Goal: Transaction & Acquisition: Purchase product/service

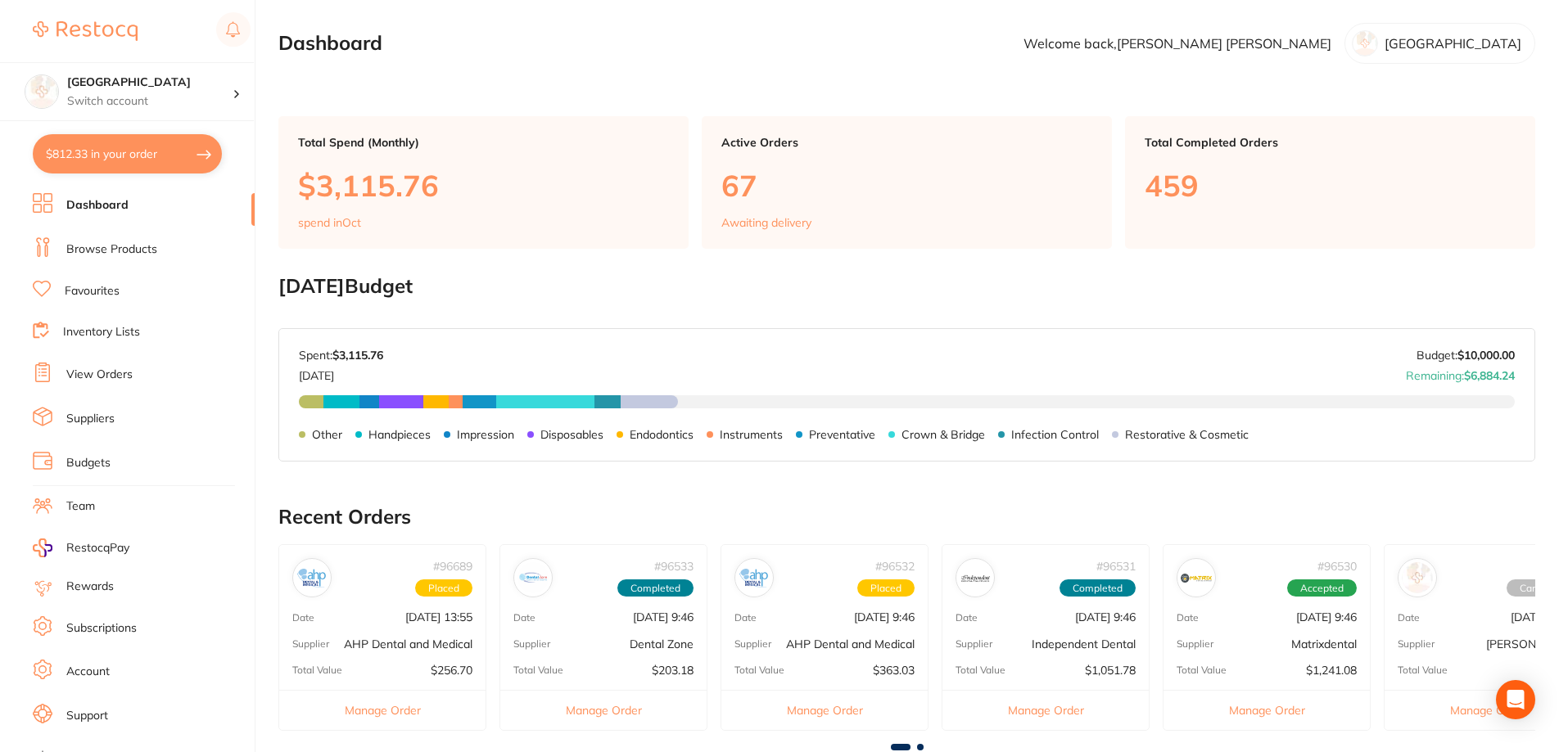
click at [111, 145] on button "$812.33 in your order" at bounding box center [127, 153] width 189 height 39
checkbox input "true"
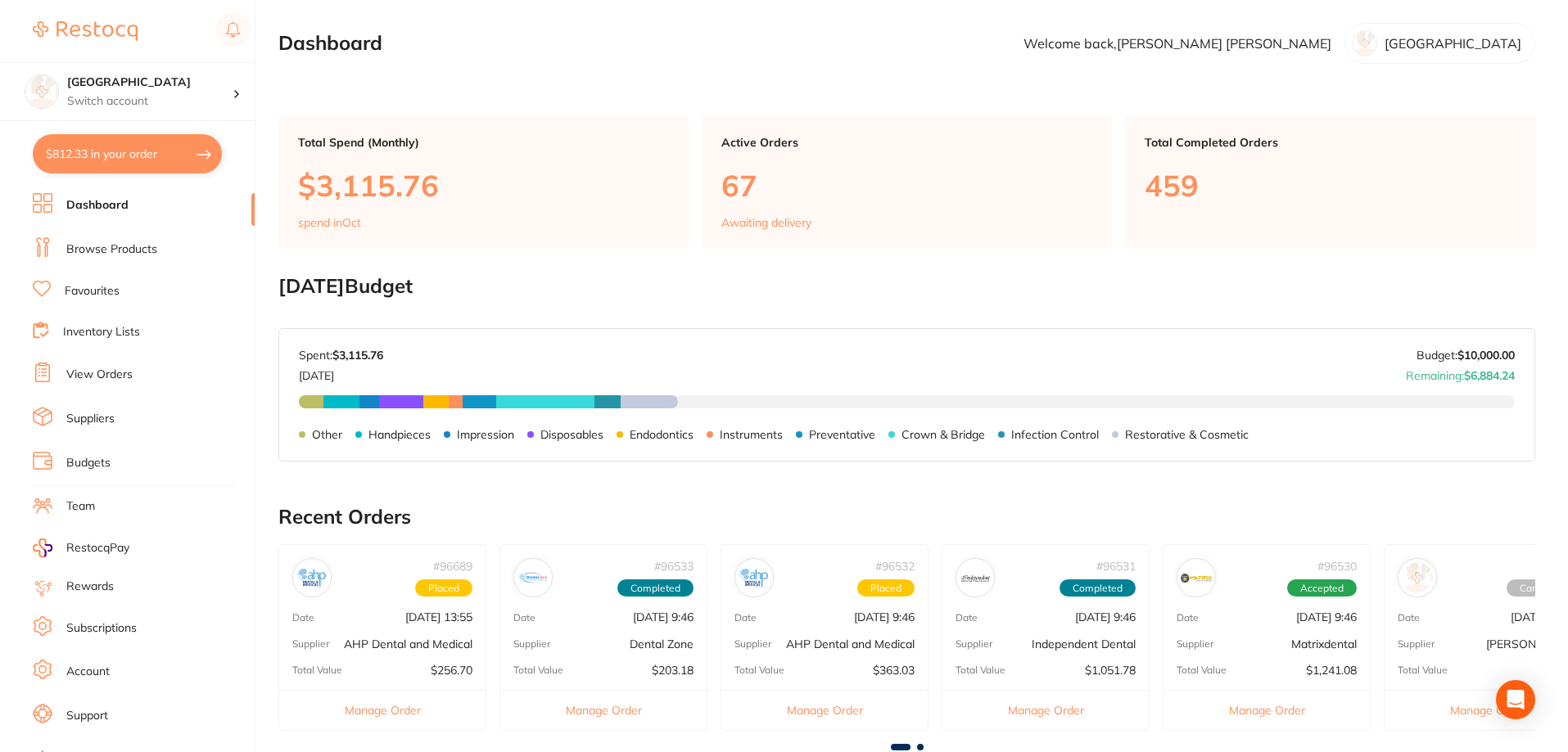
checkbox input "true"
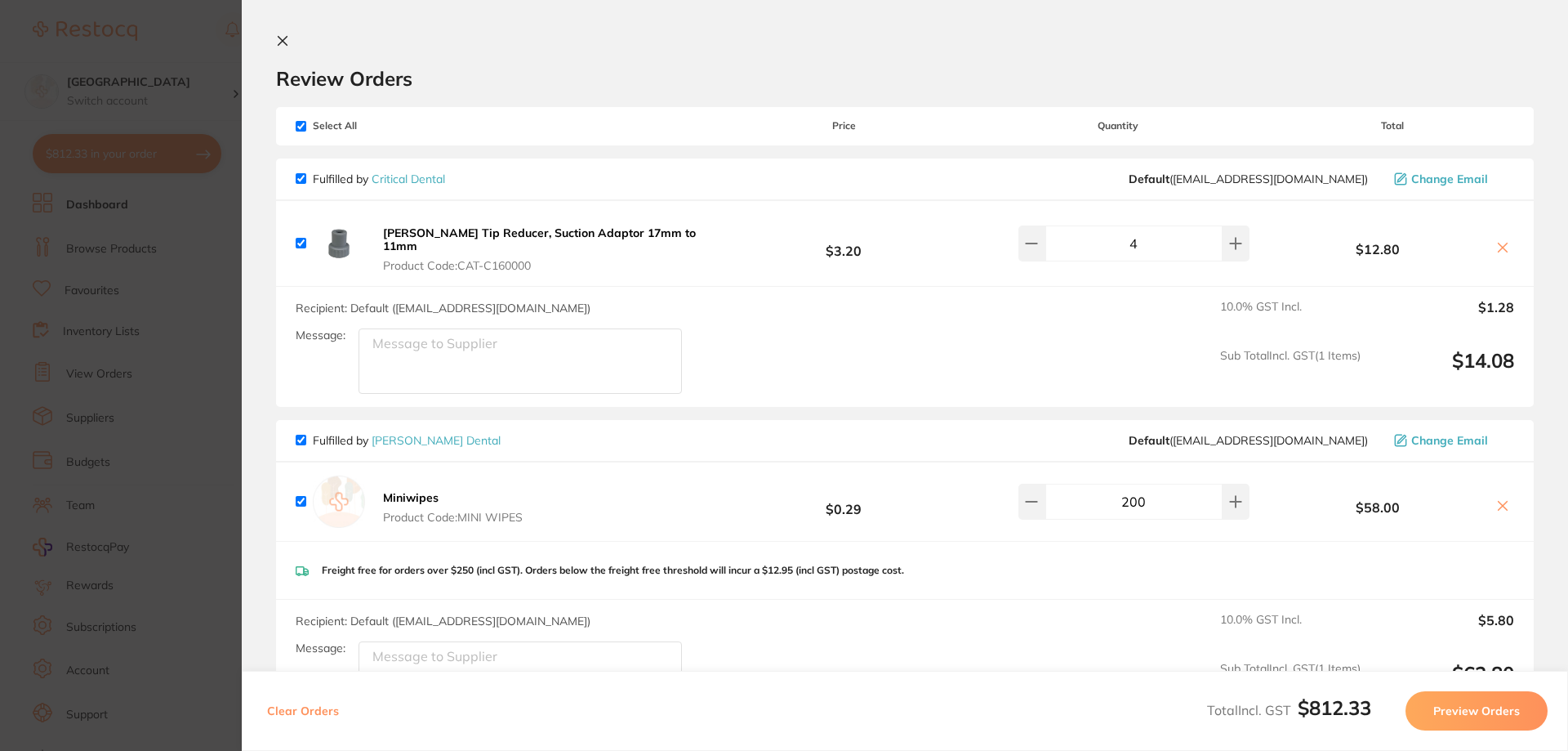
click at [286, 40] on icon at bounding box center [282, 41] width 13 height 13
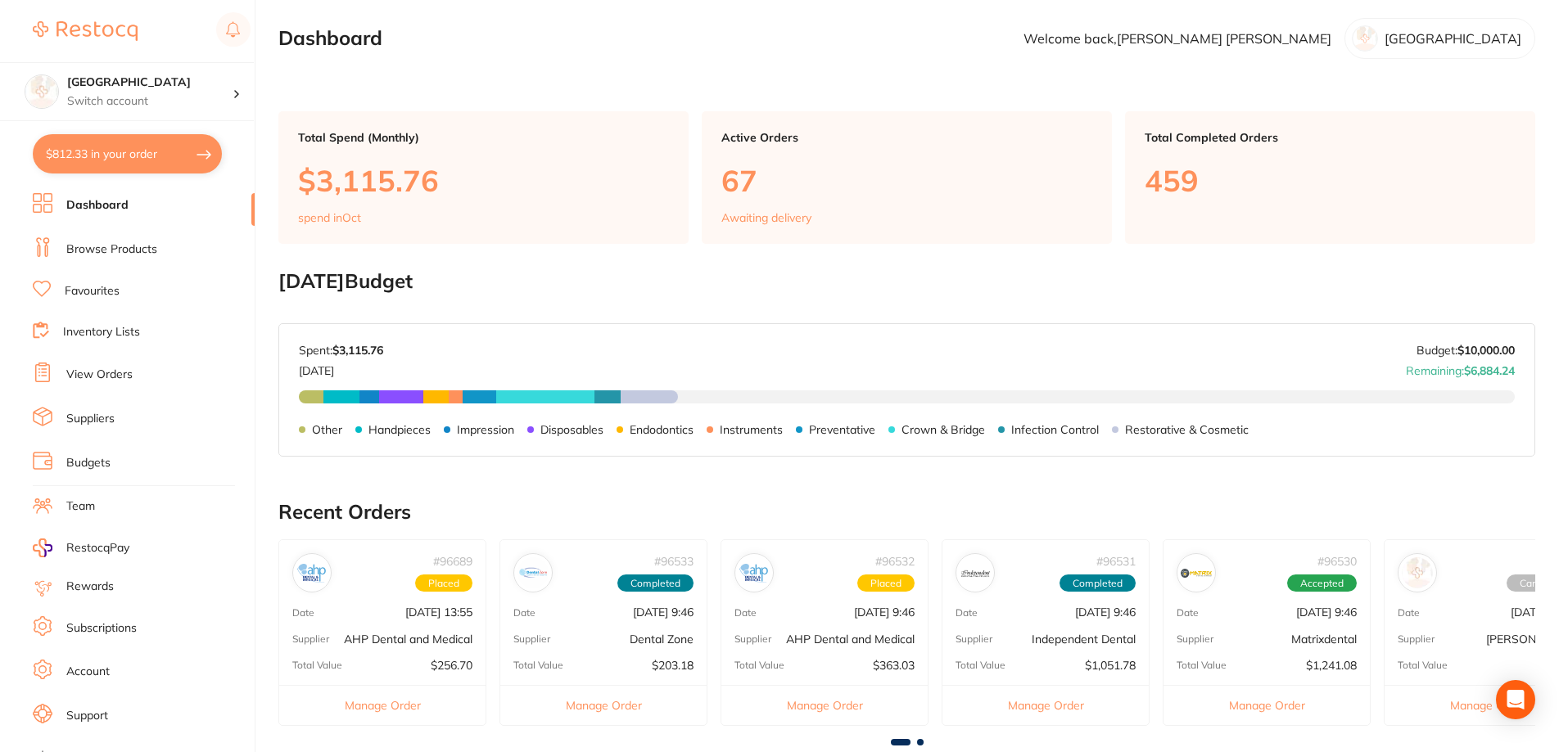
click at [101, 252] on link "Browse Products" at bounding box center [111, 250] width 90 height 17
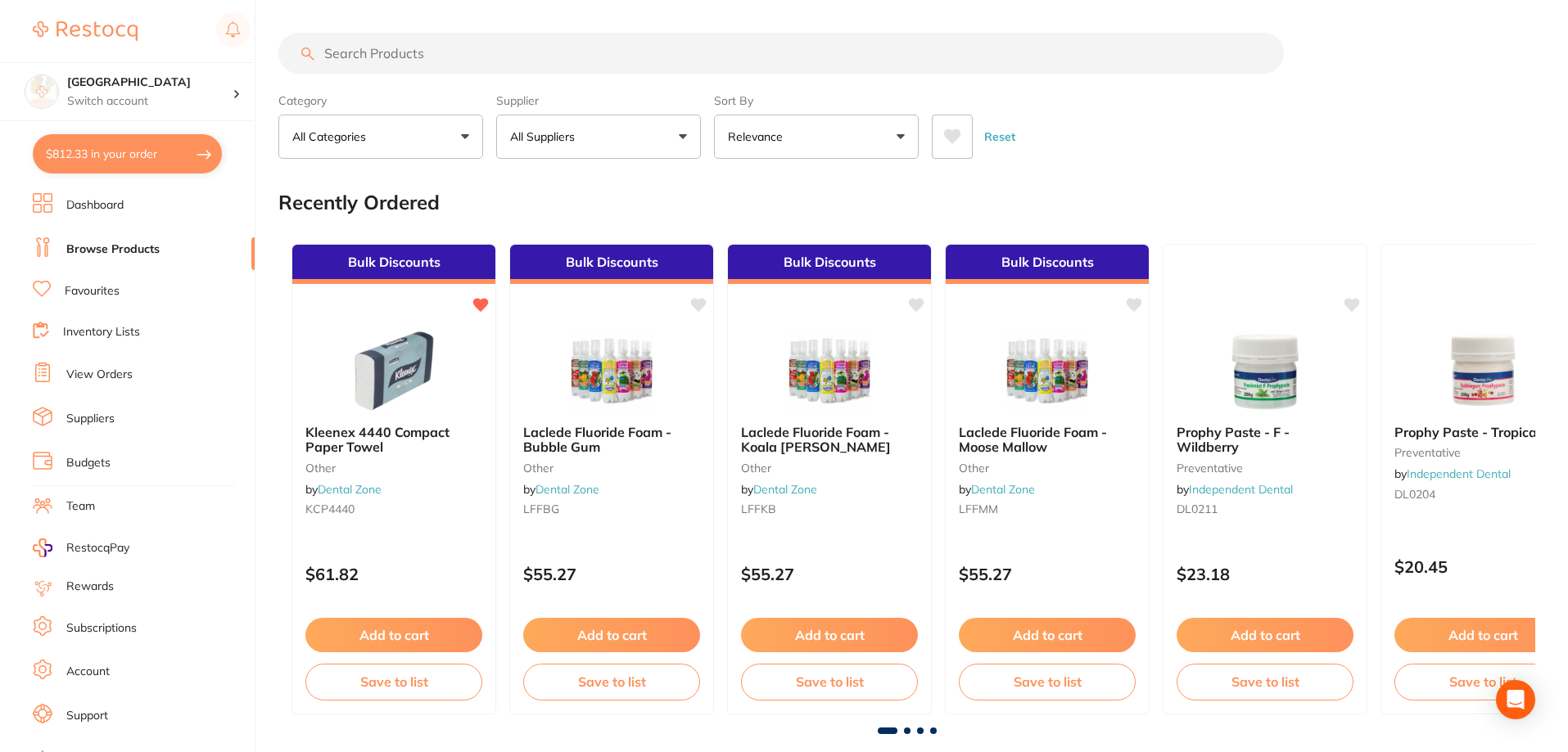
click at [437, 59] on input "search" at bounding box center [781, 53] width 1005 height 41
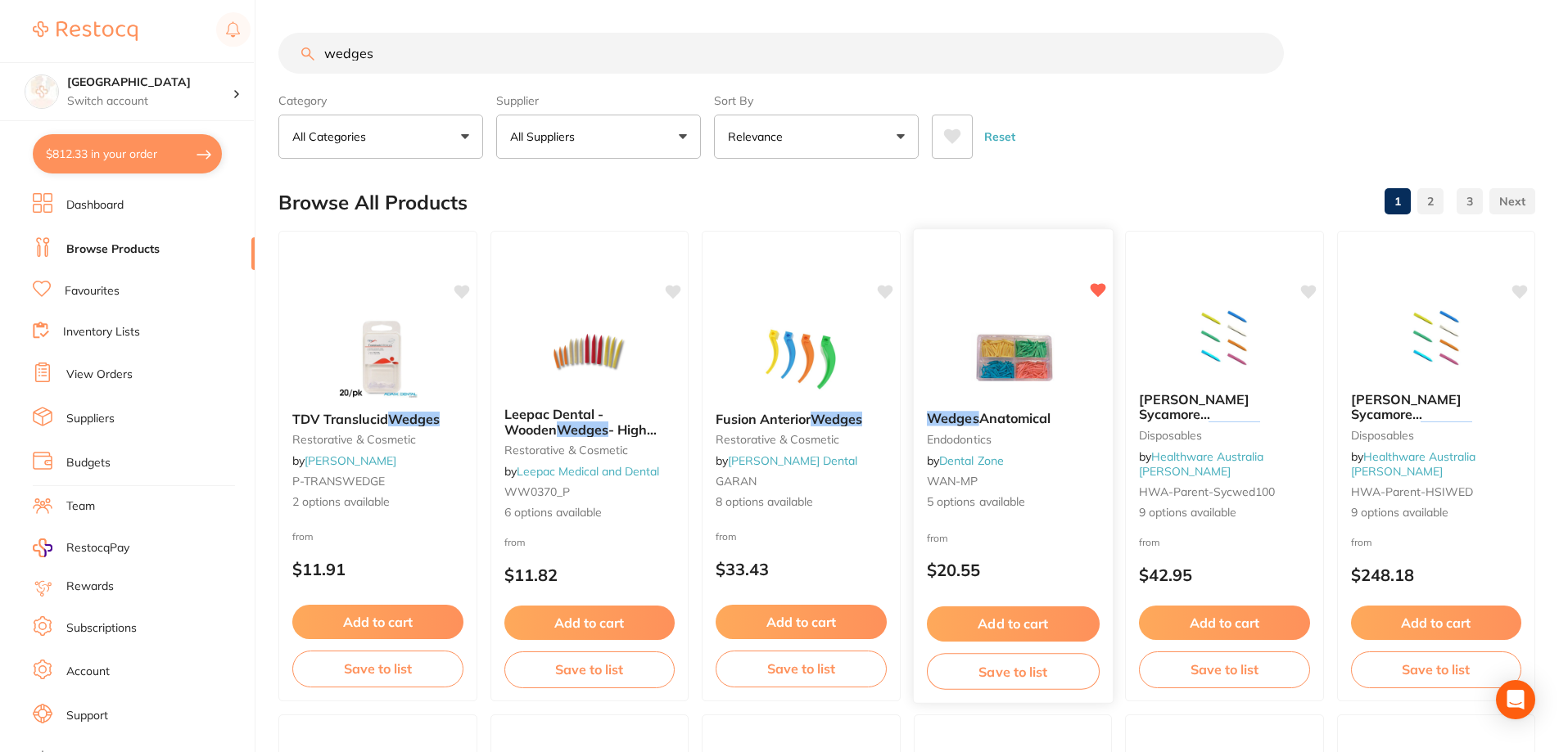
type input "wedges"
click at [1009, 384] on img at bounding box center [1011, 356] width 107 height 83
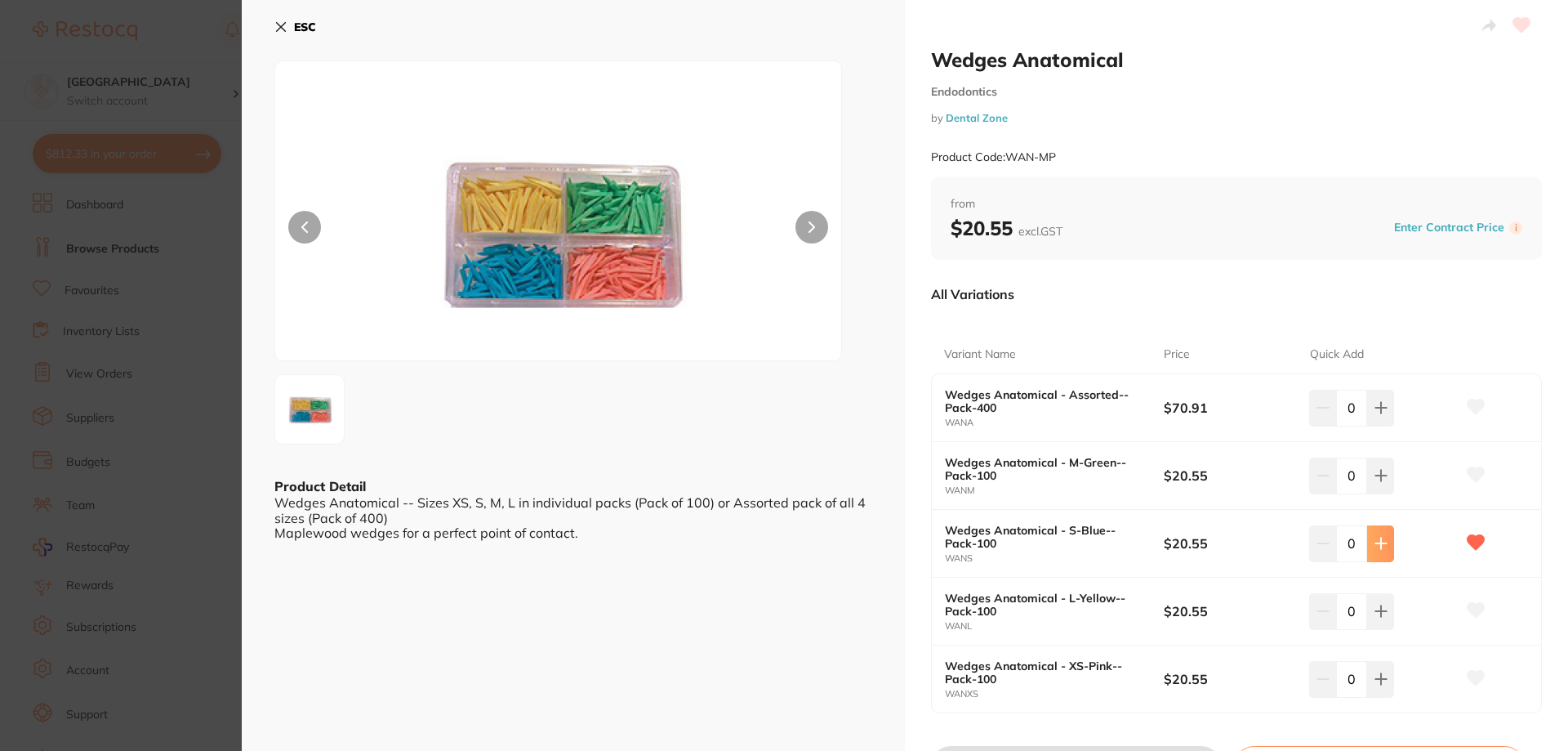
click at [1388, 541] on button at bounding box center [1381, 543] width 27 height 36
click at [1384, 543] on icon at bounding box center [1381, 543] width 13 height 13
click at [1316, 544] on icon at bounding box center [1322, 543] width 13 height 13
type input "2"
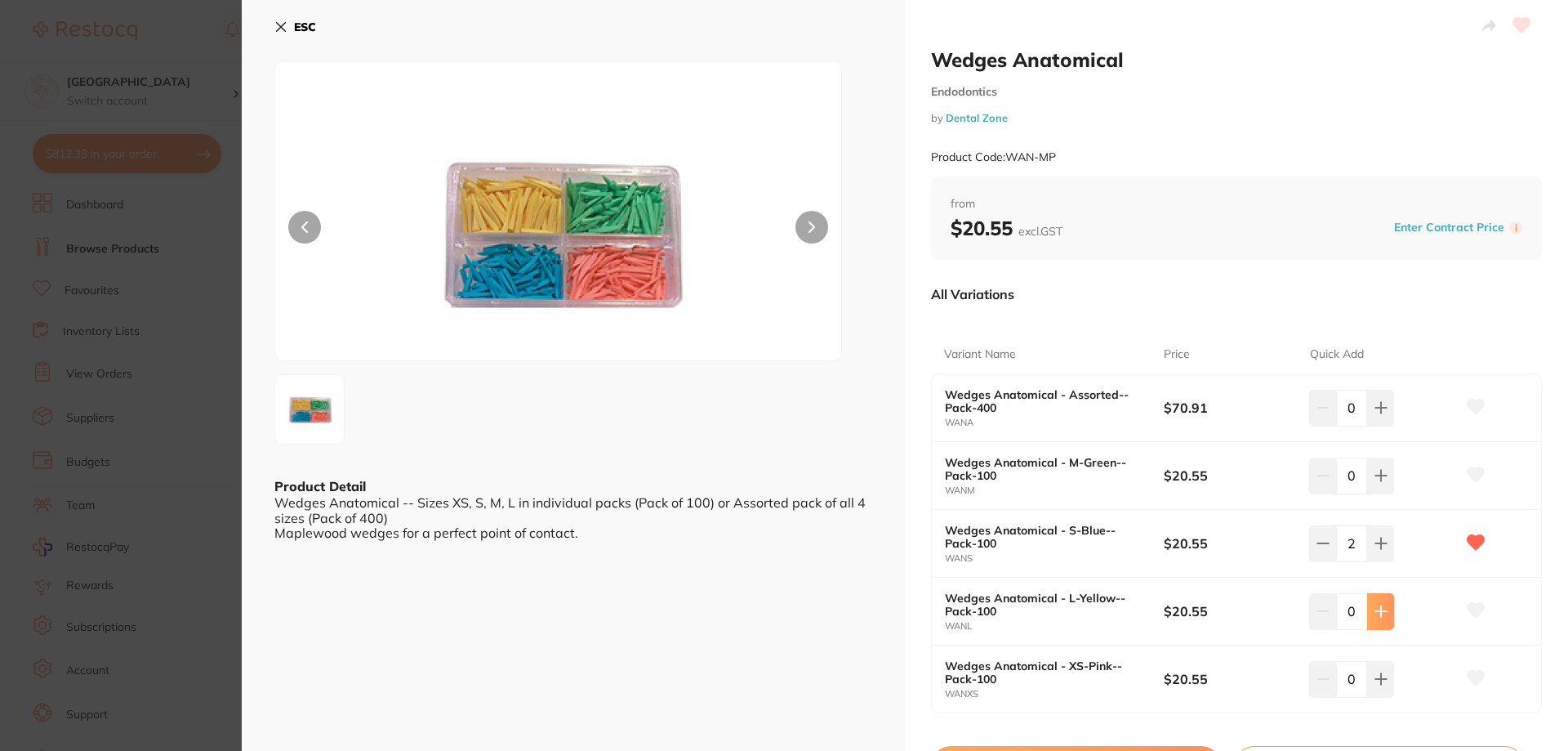
click at [1374, 615] on icon at bounding box center [1381, 611] width 13 height 13
type input "2"
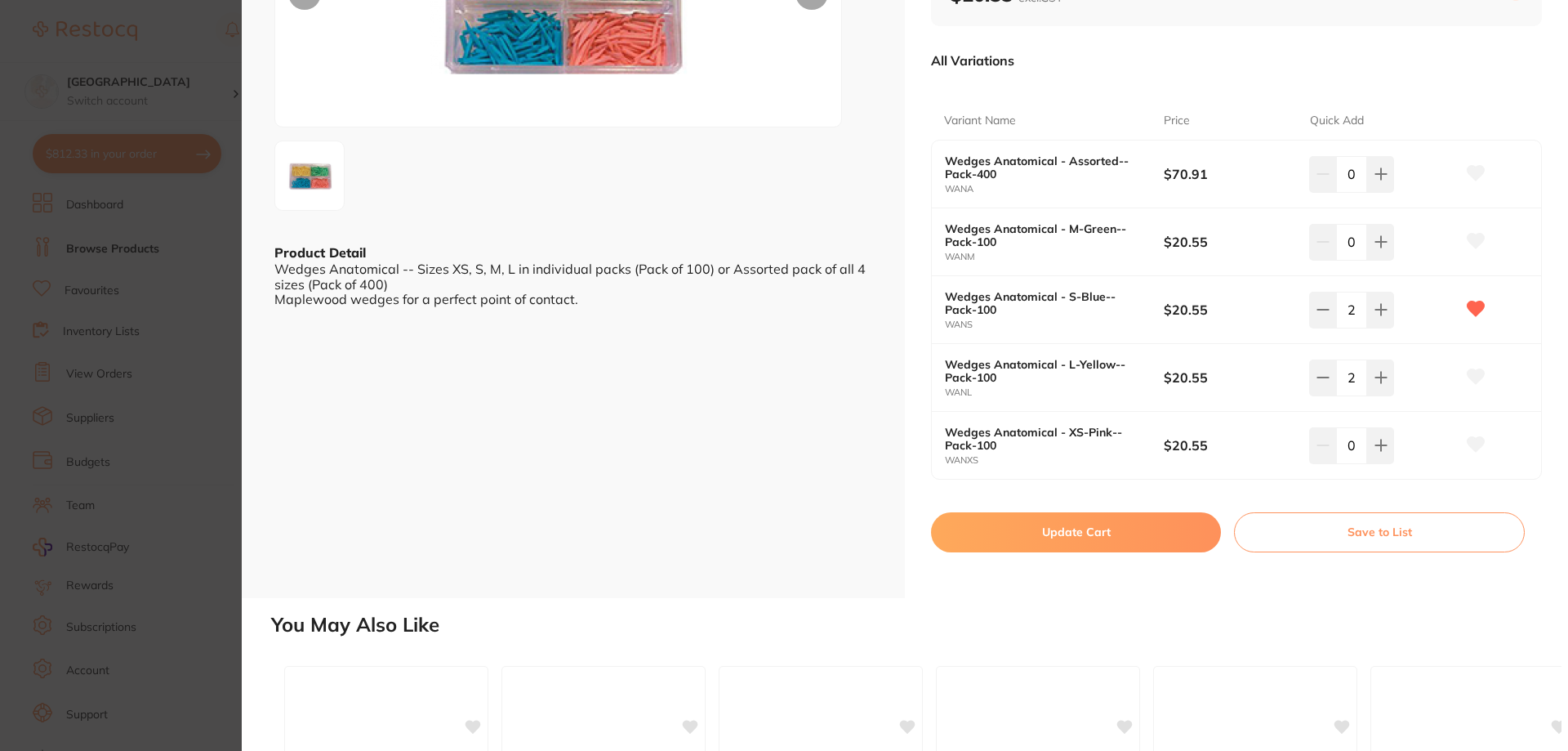
scroll to position [245, 0]
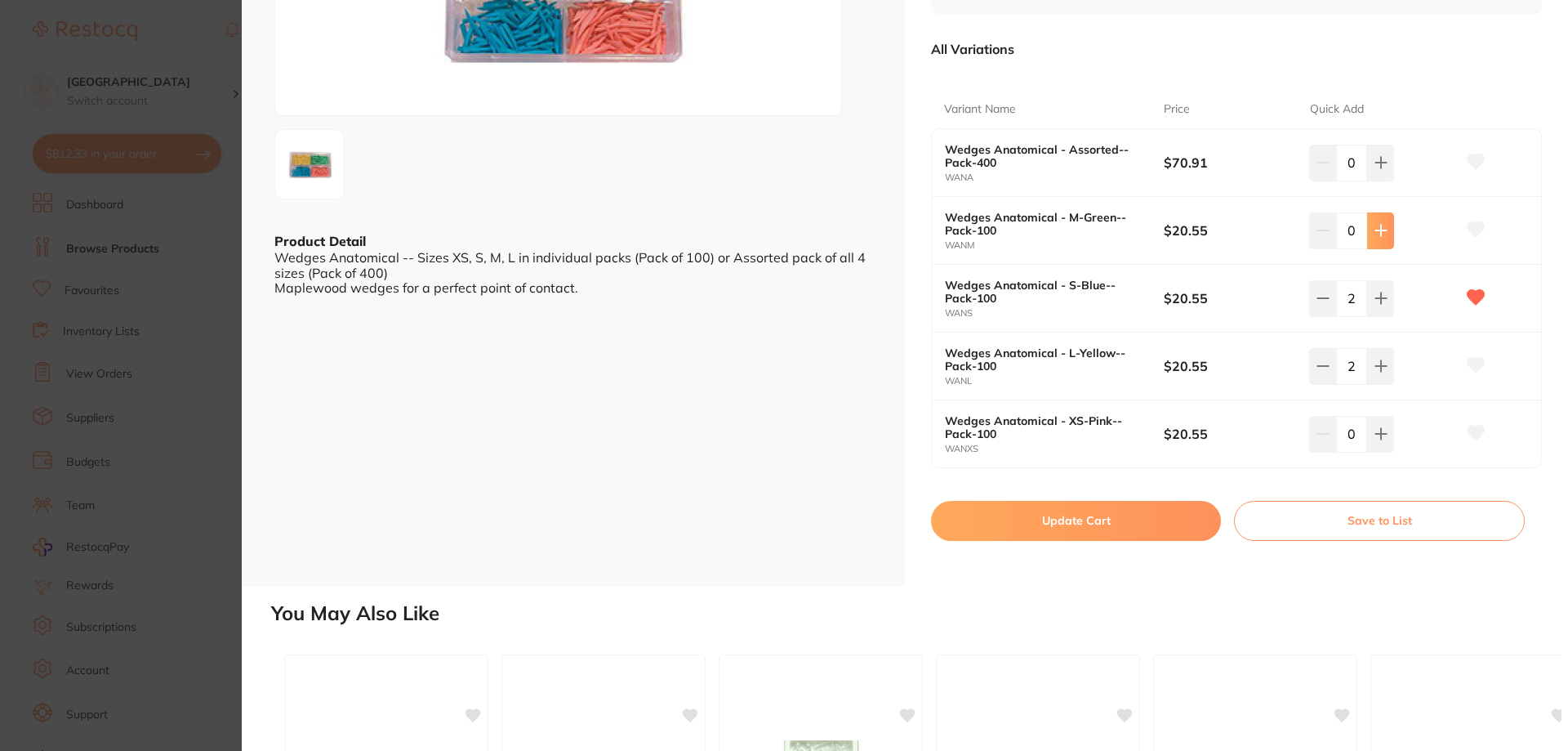
click at [1374, 237] on icon at bounding box center [1381, 230] width 13 height 13
type input "1"
click at [1096, 522] on button "Update Cart" at bounding box center [1076, 520] width 290 height 39
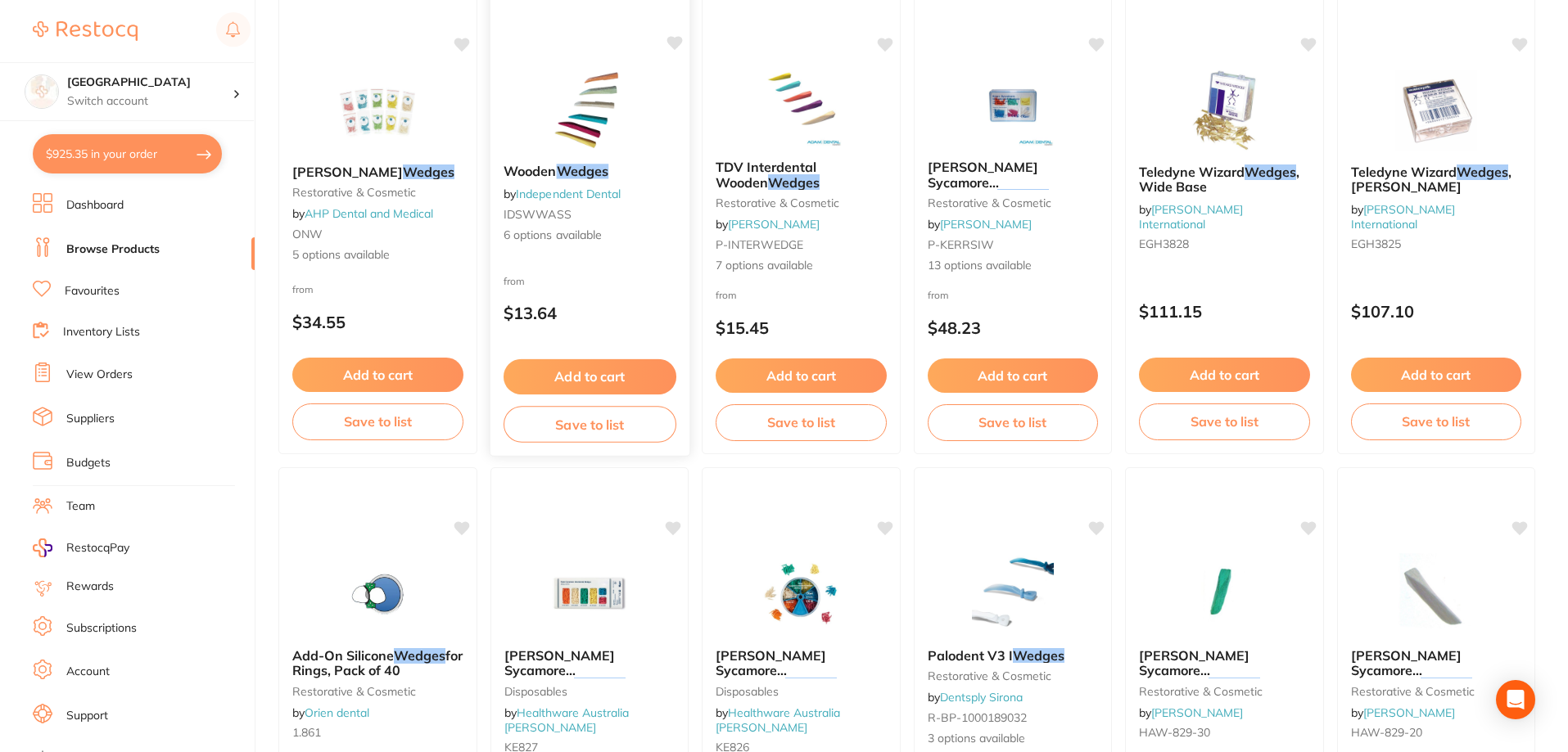
scroll to position [1478, 0]
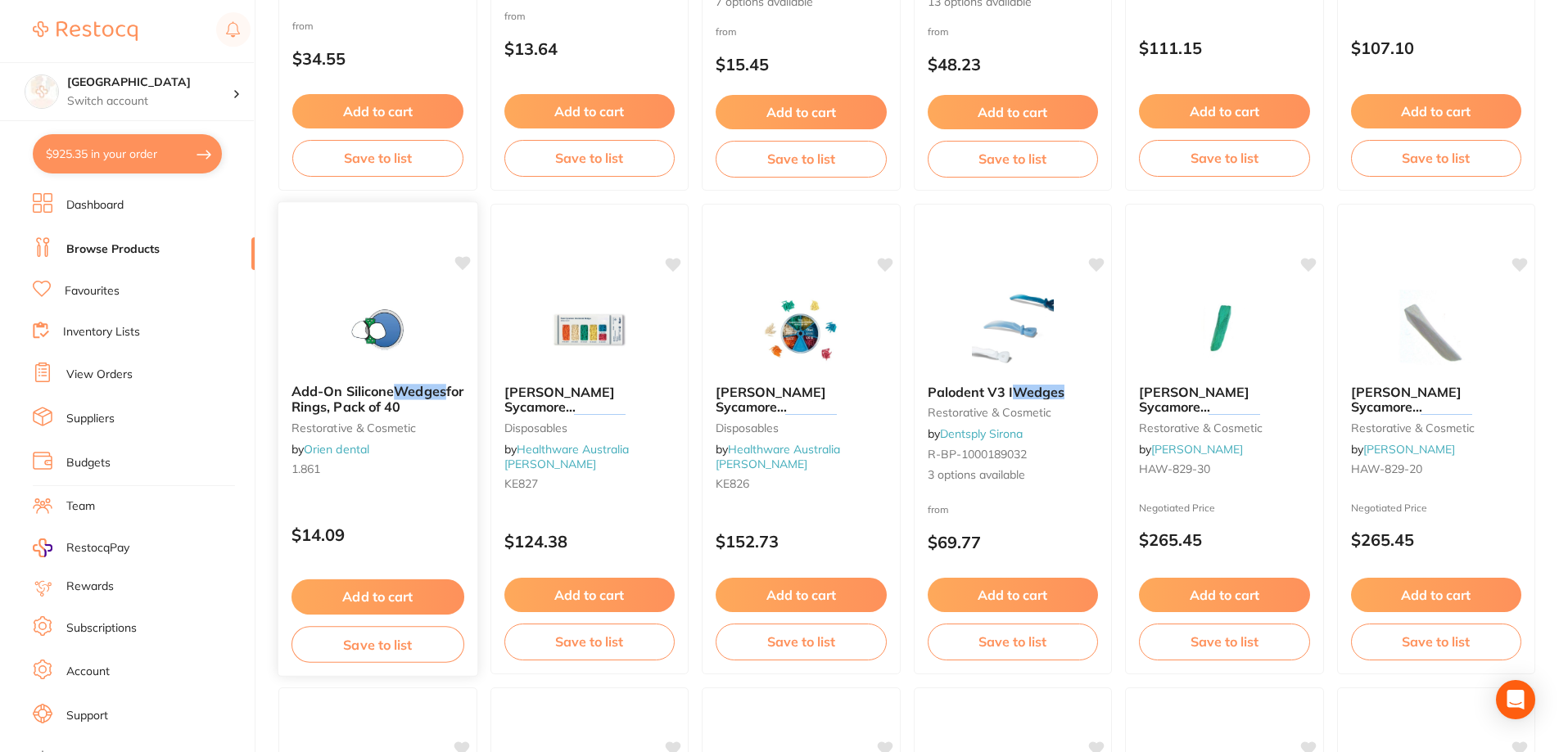
click at [370, 340] on img at bounding box center [377, 329] width 107 height 83
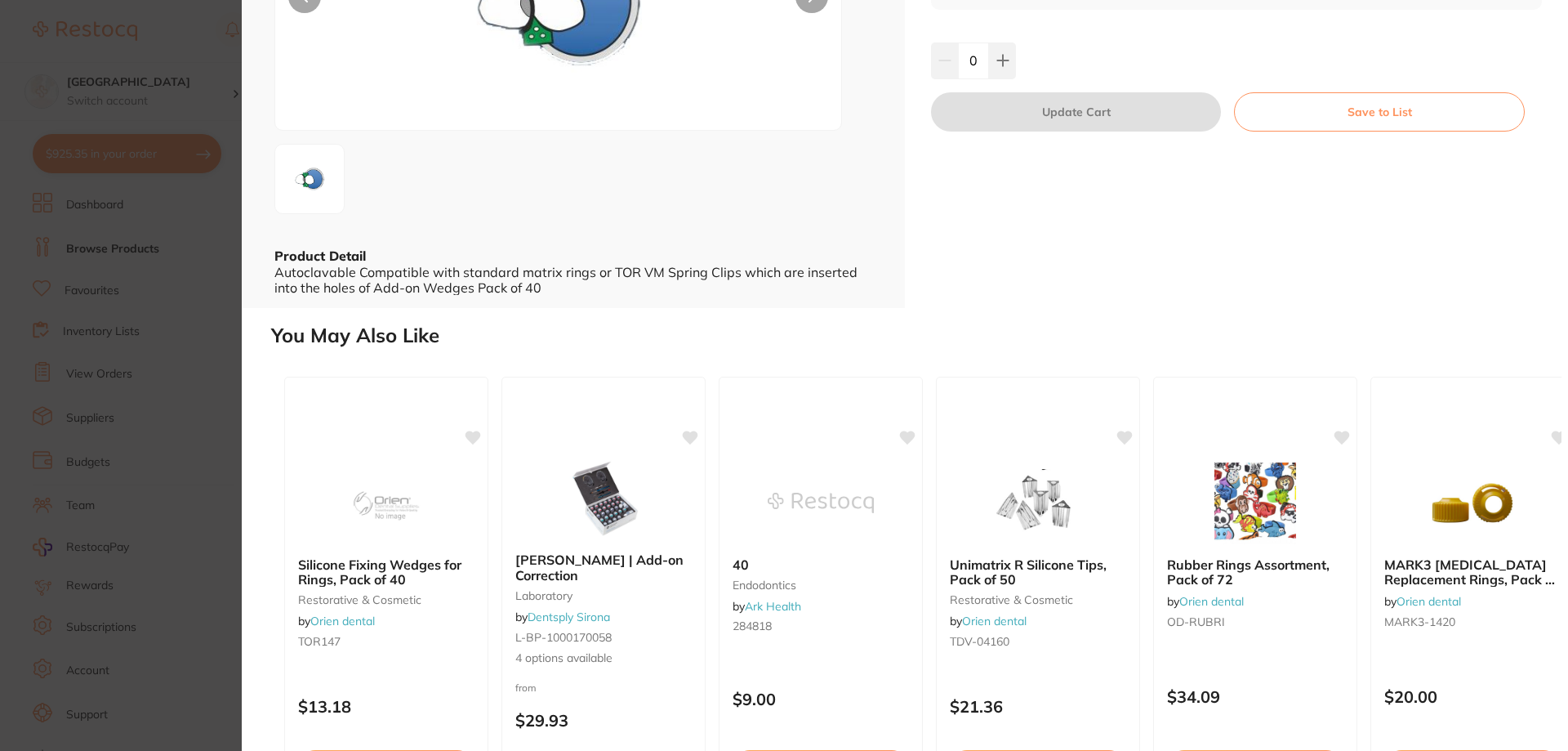
scroll to position [245, 0]
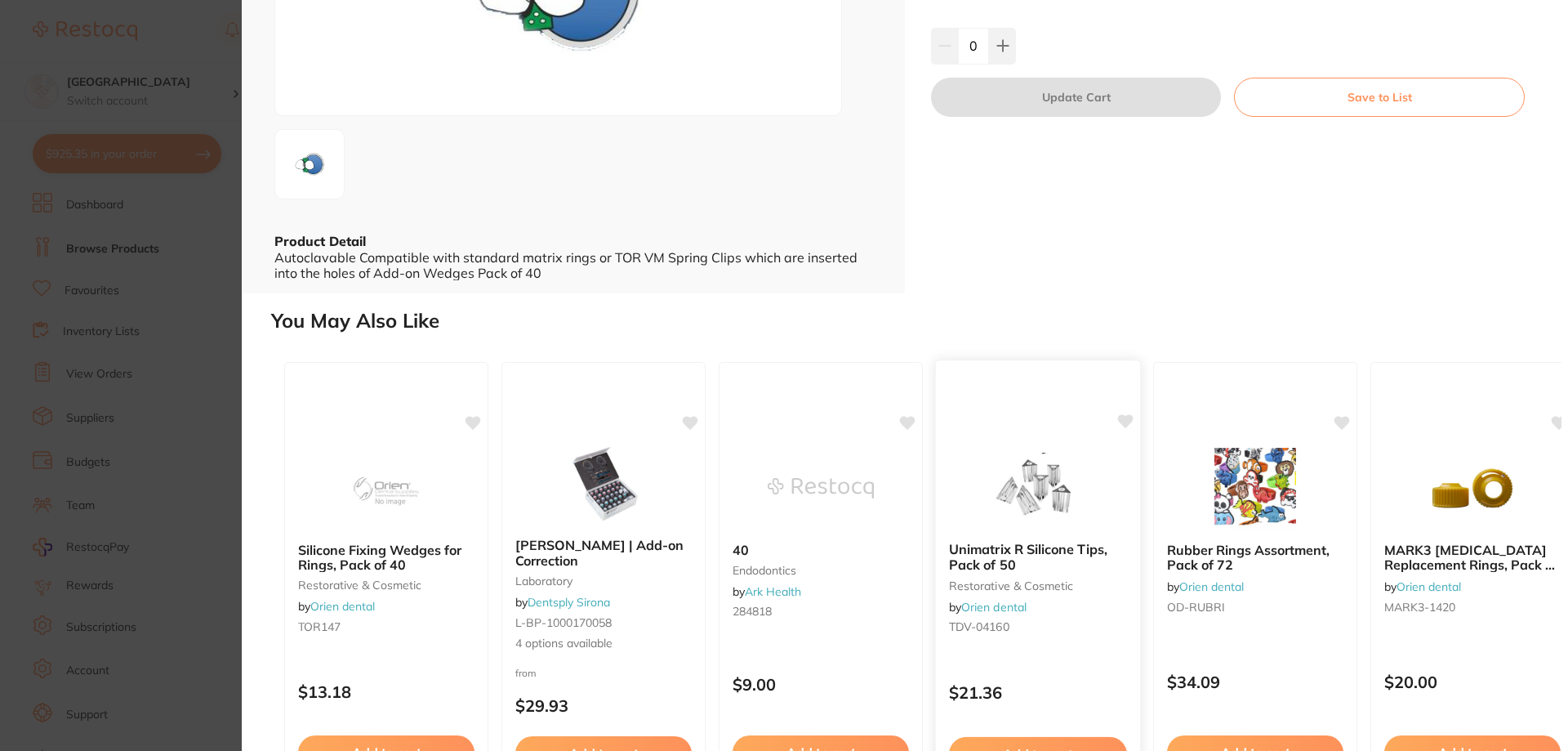
click at [1060, 493] on img at bounding box center [1037, 487] width 107 height 82
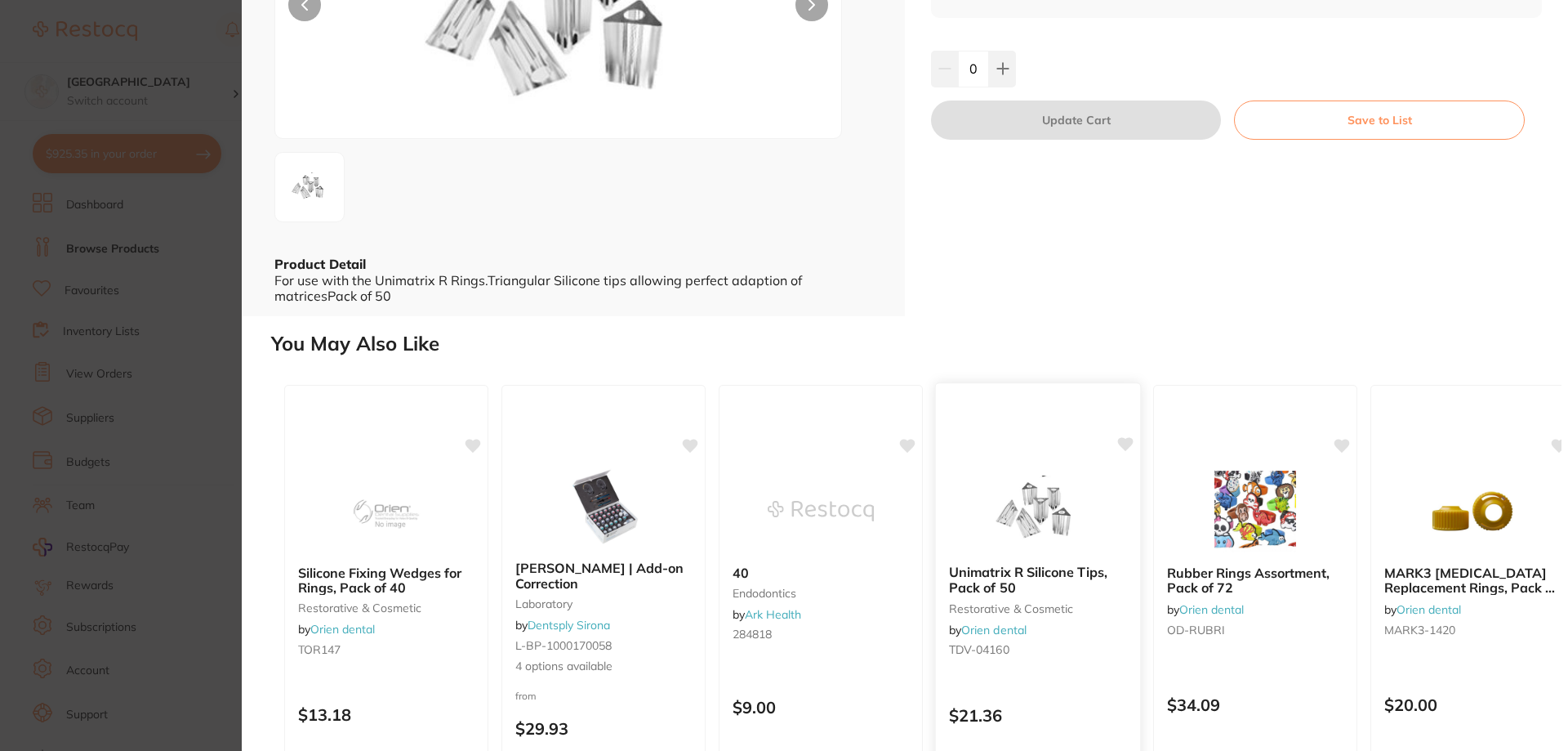
scroll to position [245, 0]
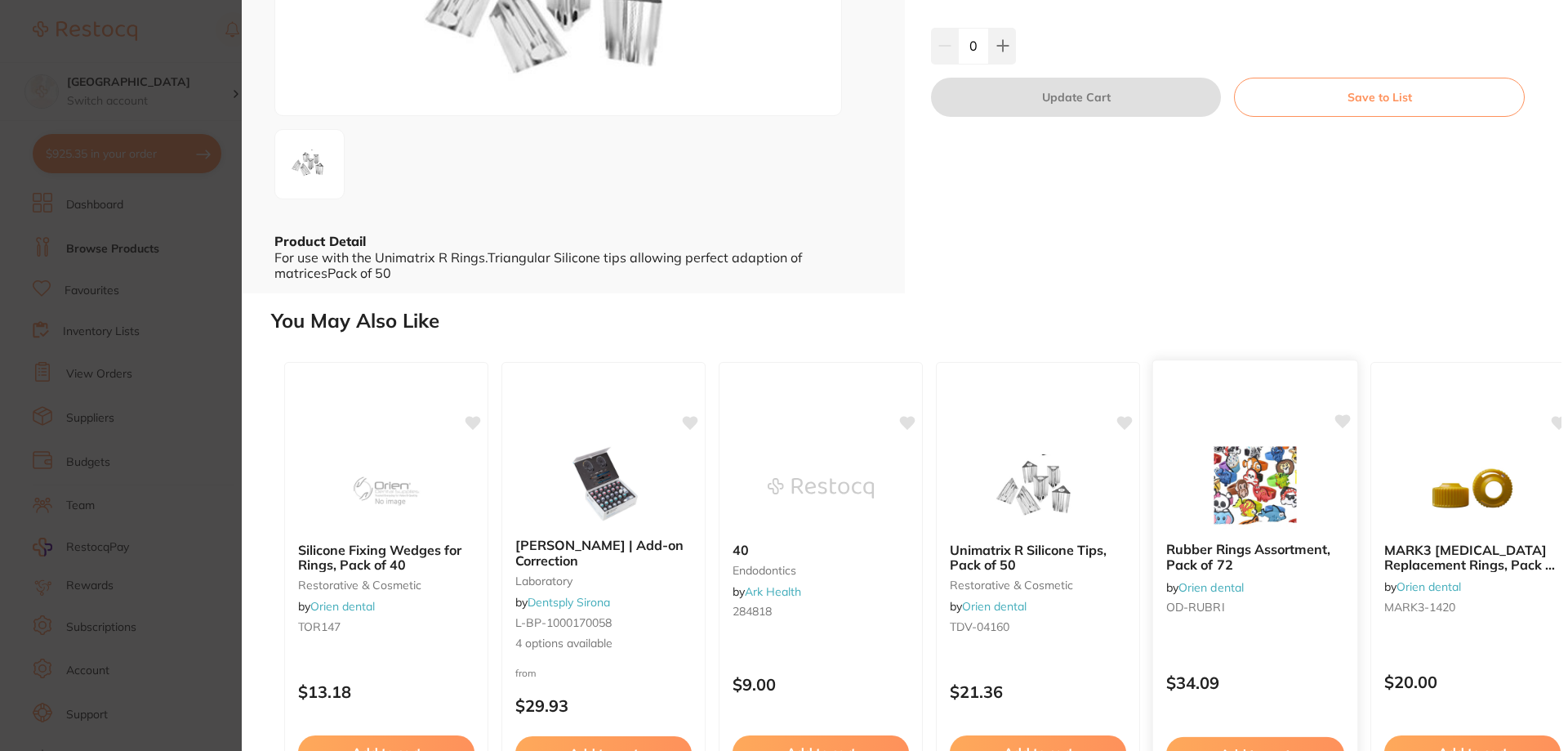
click at [1271, 481] on img at bounding box center [1255, 487] width 107 height 82
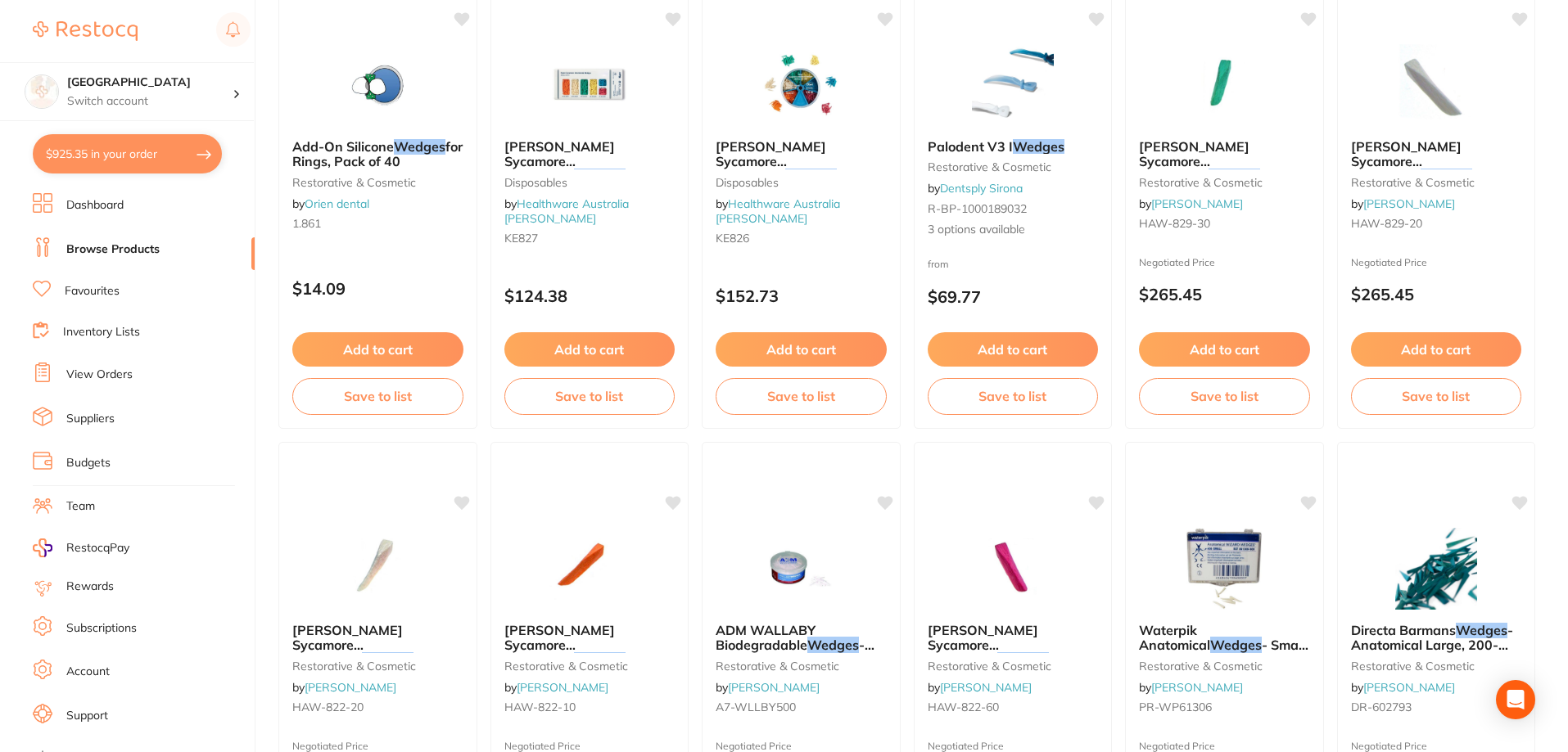
scroll to position [250, 0]
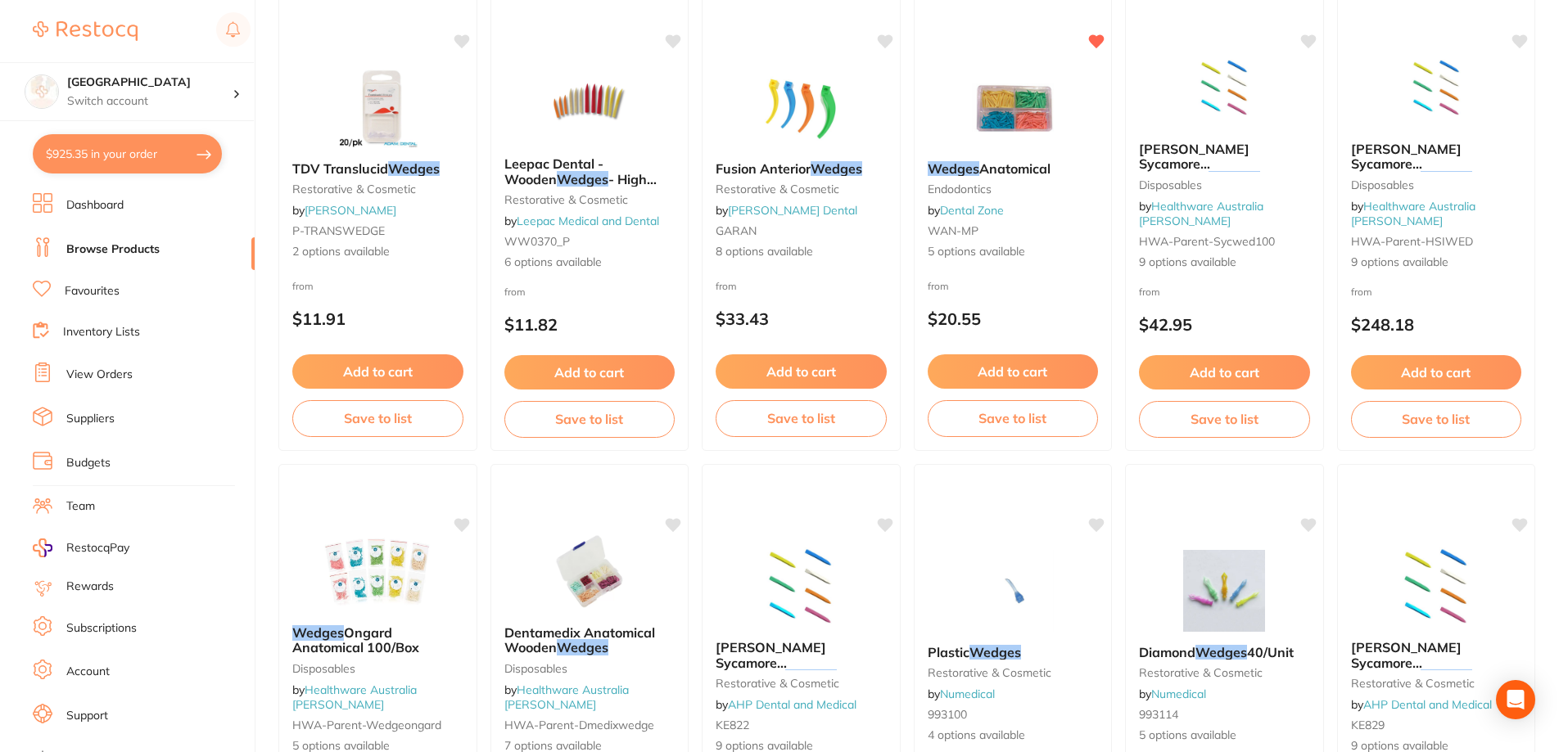
click at [125, 157] on button "$925.35 in your order" at bounding box center [127, 153] width 189 height 39
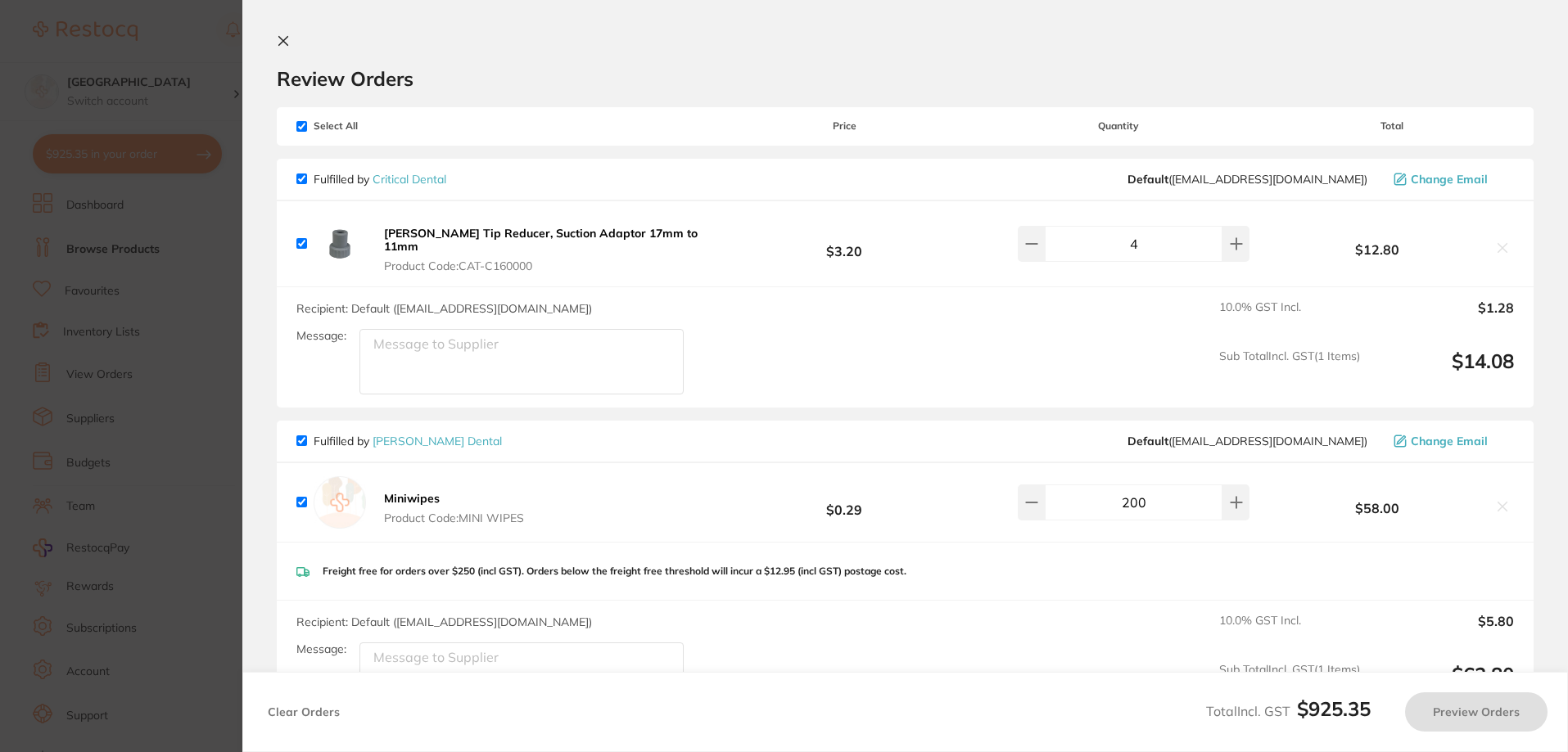
checkbox input "true"
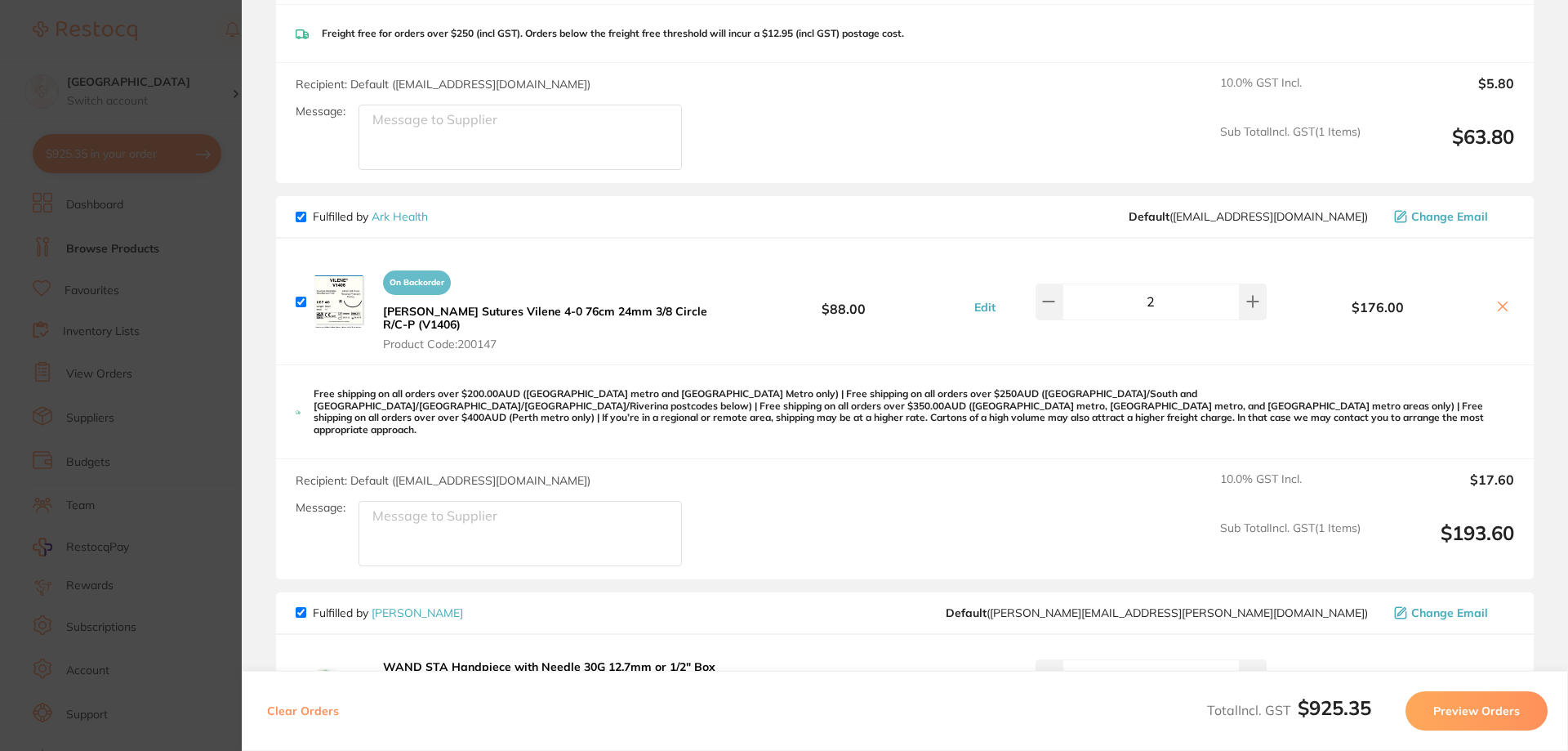
scroll to position [0, 0]
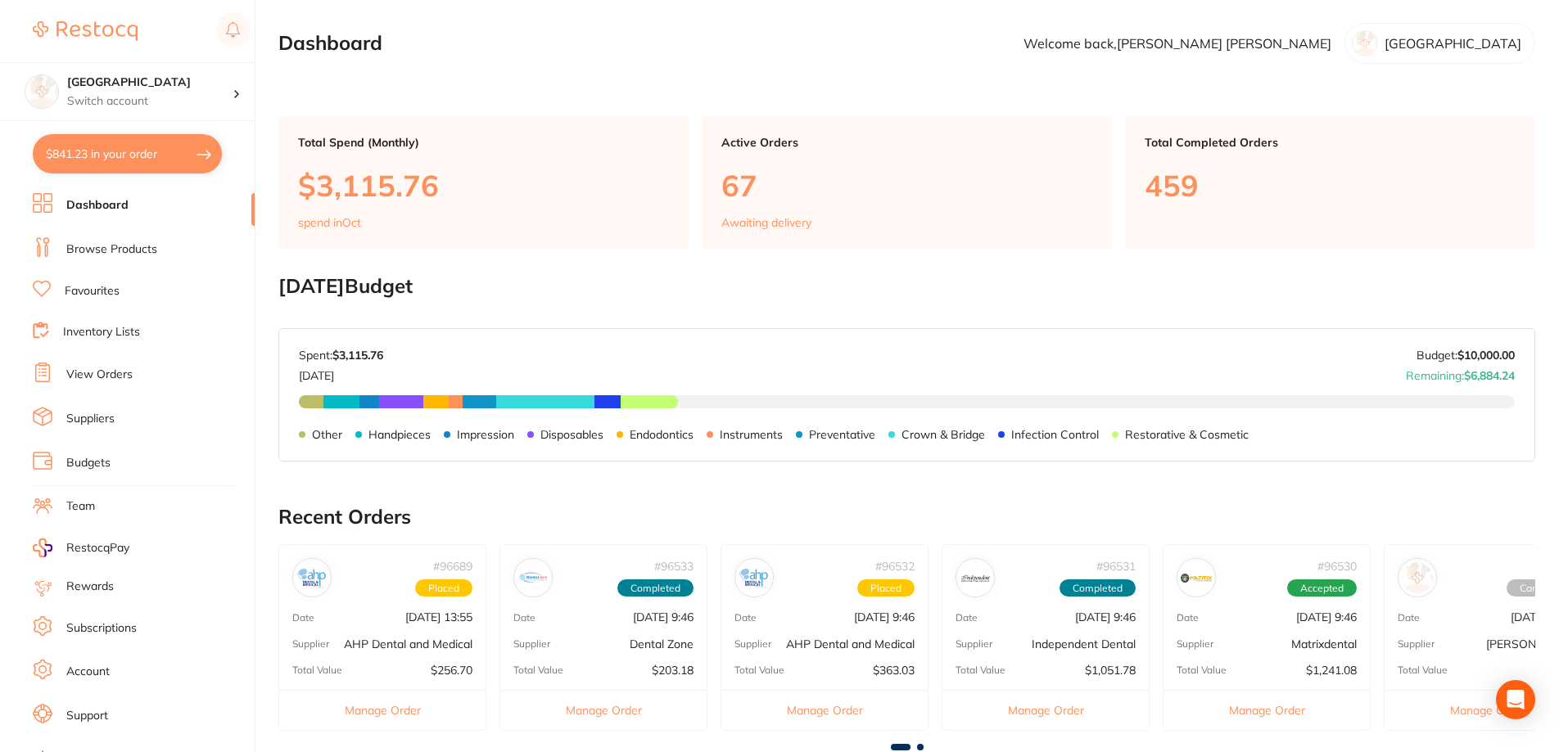
click at [98, 145] on button "$841.23 in your order" at bounding box center [127, 153] width 189 height 39
checkbox input "true"
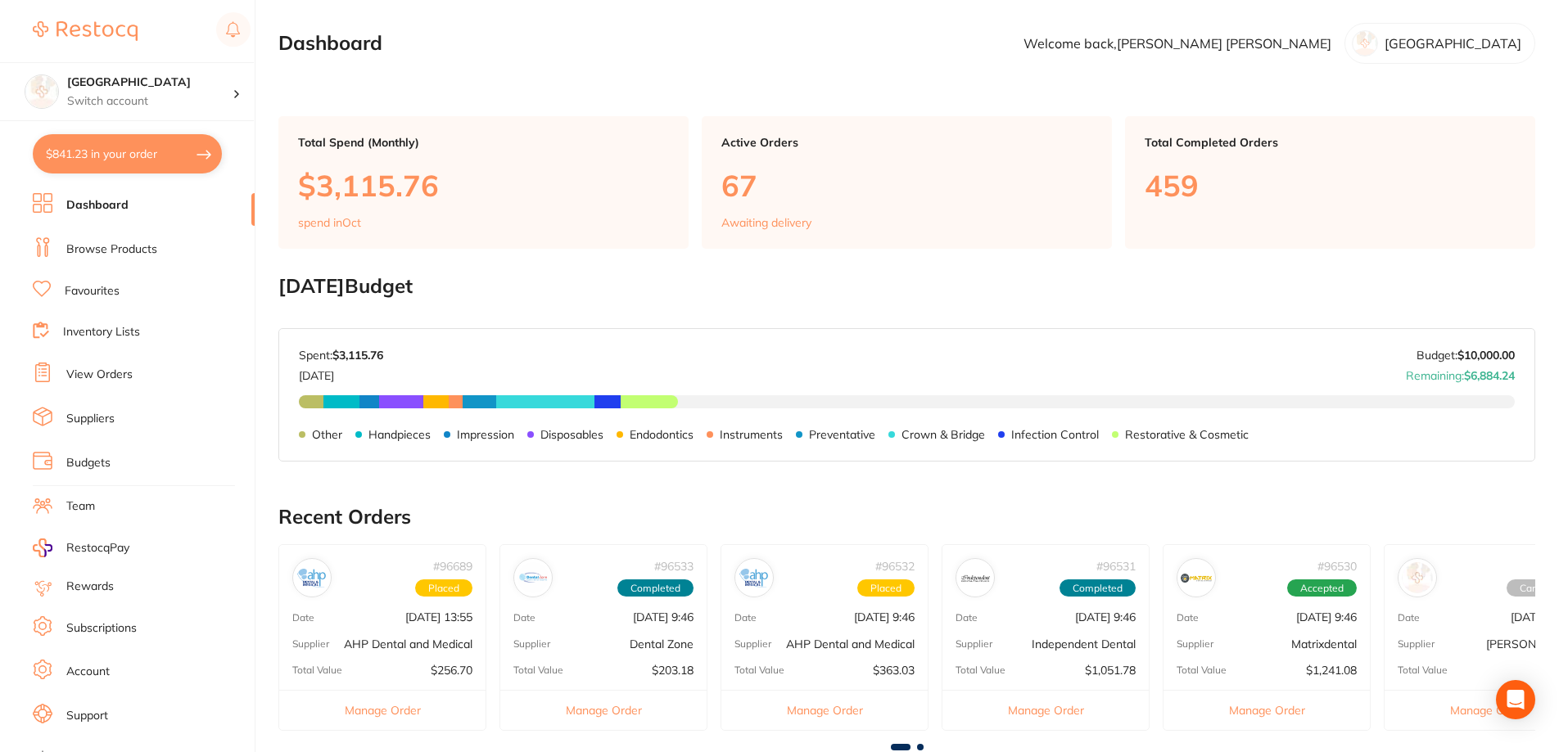
checkbox input "true"
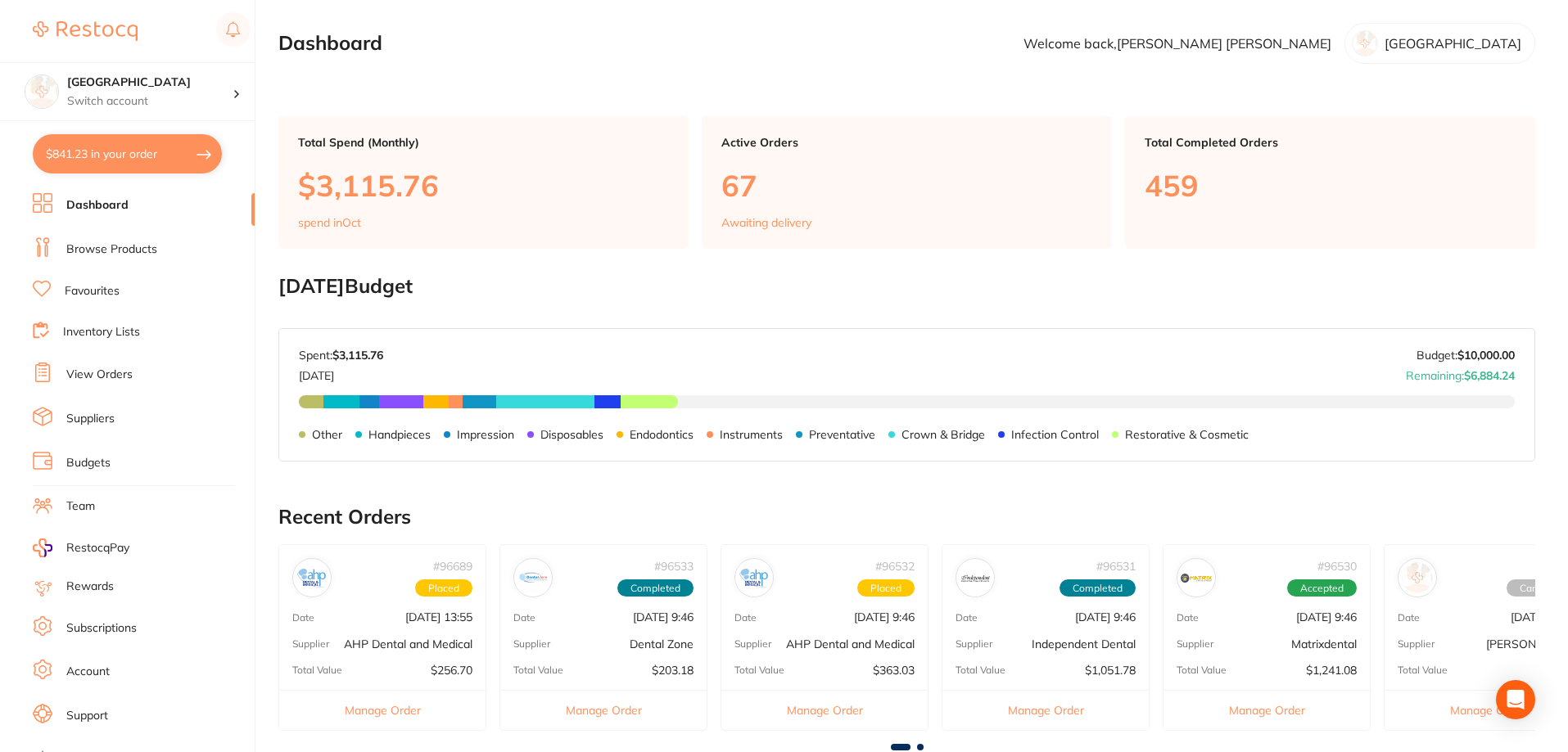
checkbox input "true"
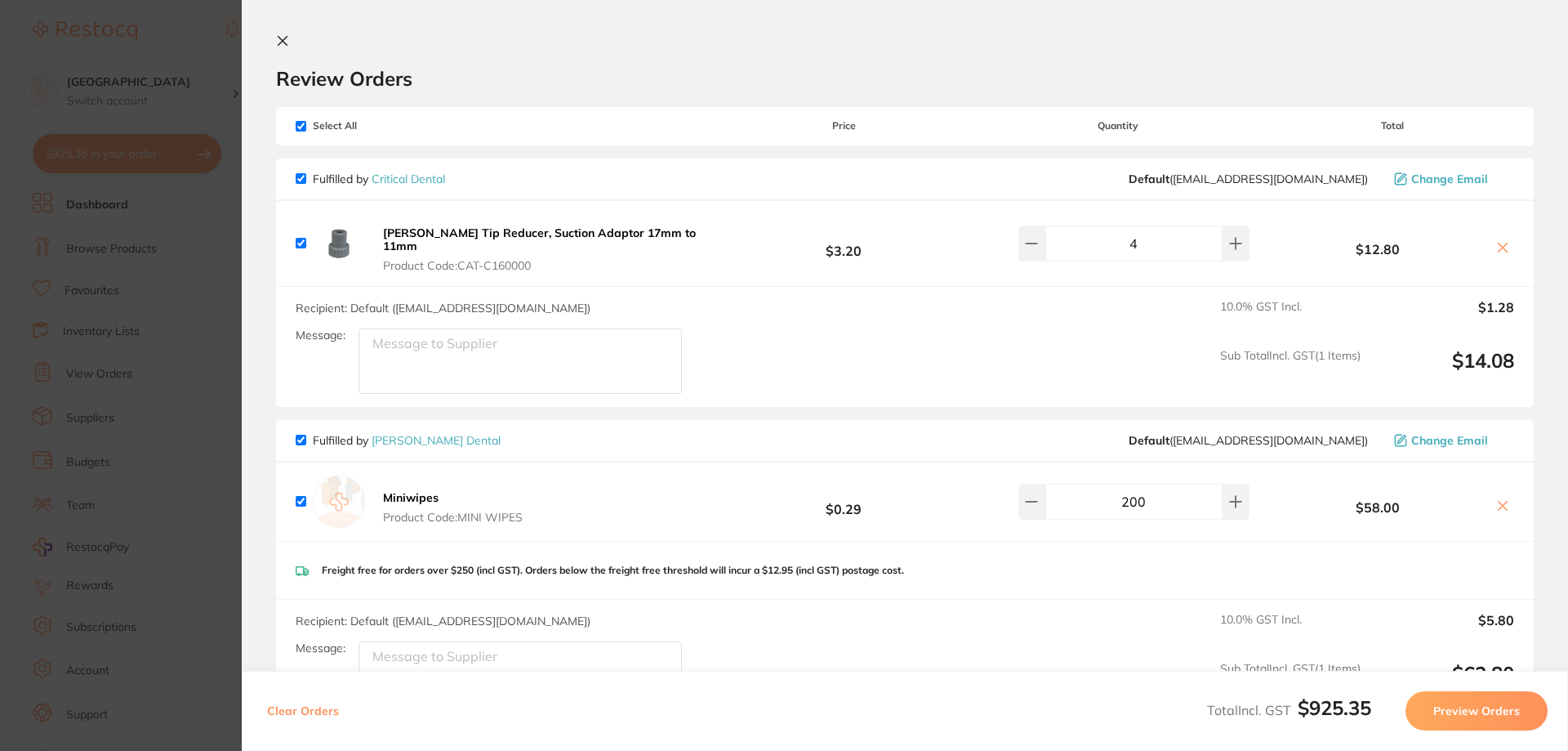
click at [222, 69] on section "Update RRP Set your pre negotiated price for this item. Item Agreed RRP (excl. …" at bounding box center [784, 375] width 1568 height 751
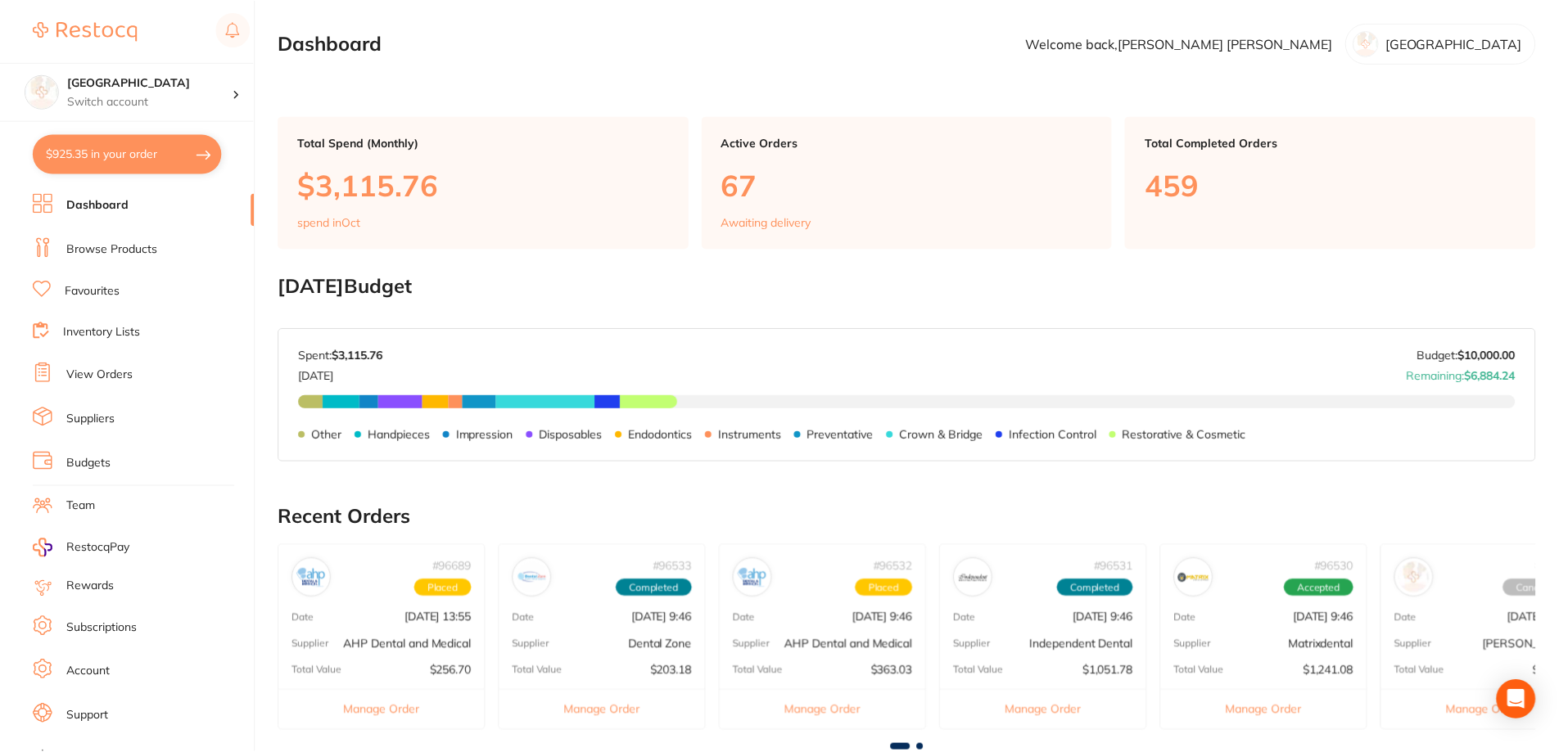
scroll to position [250, 0]
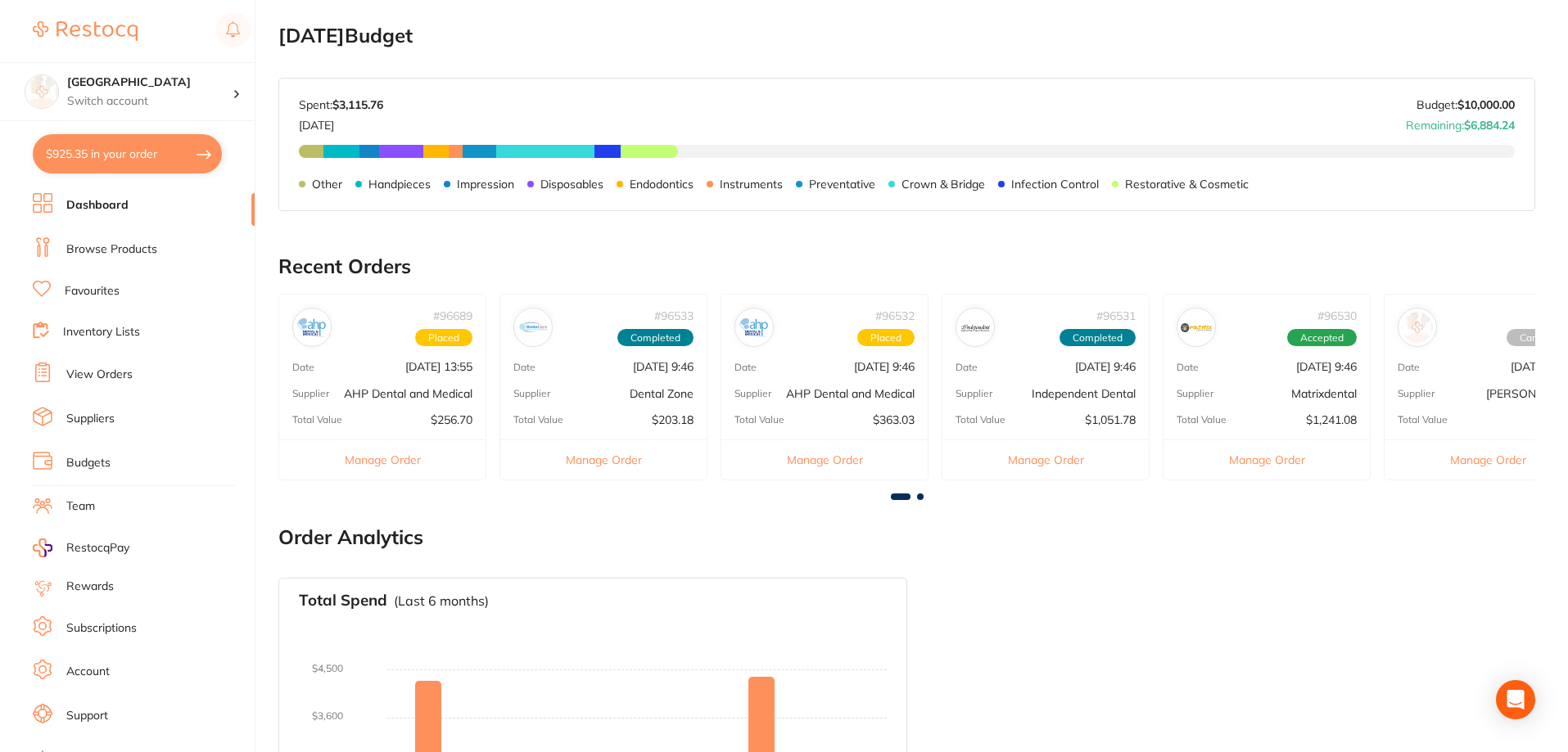
click at [150, 253] on link "Browse Products" at bounding box center [111, 250] width 90 height 17
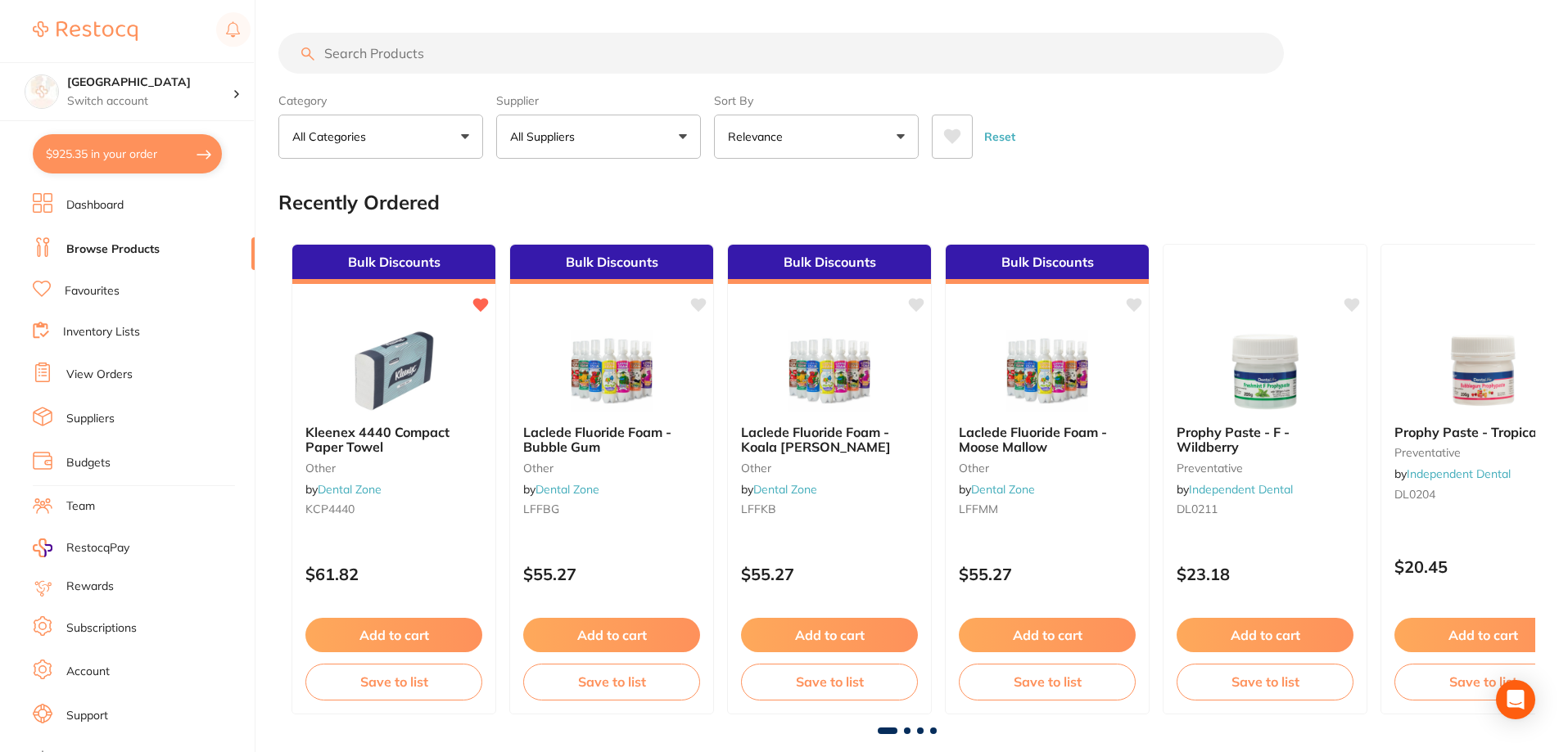
click at [433, 51] on input "search" at bounding box center [781, 53] width 1005 height 41
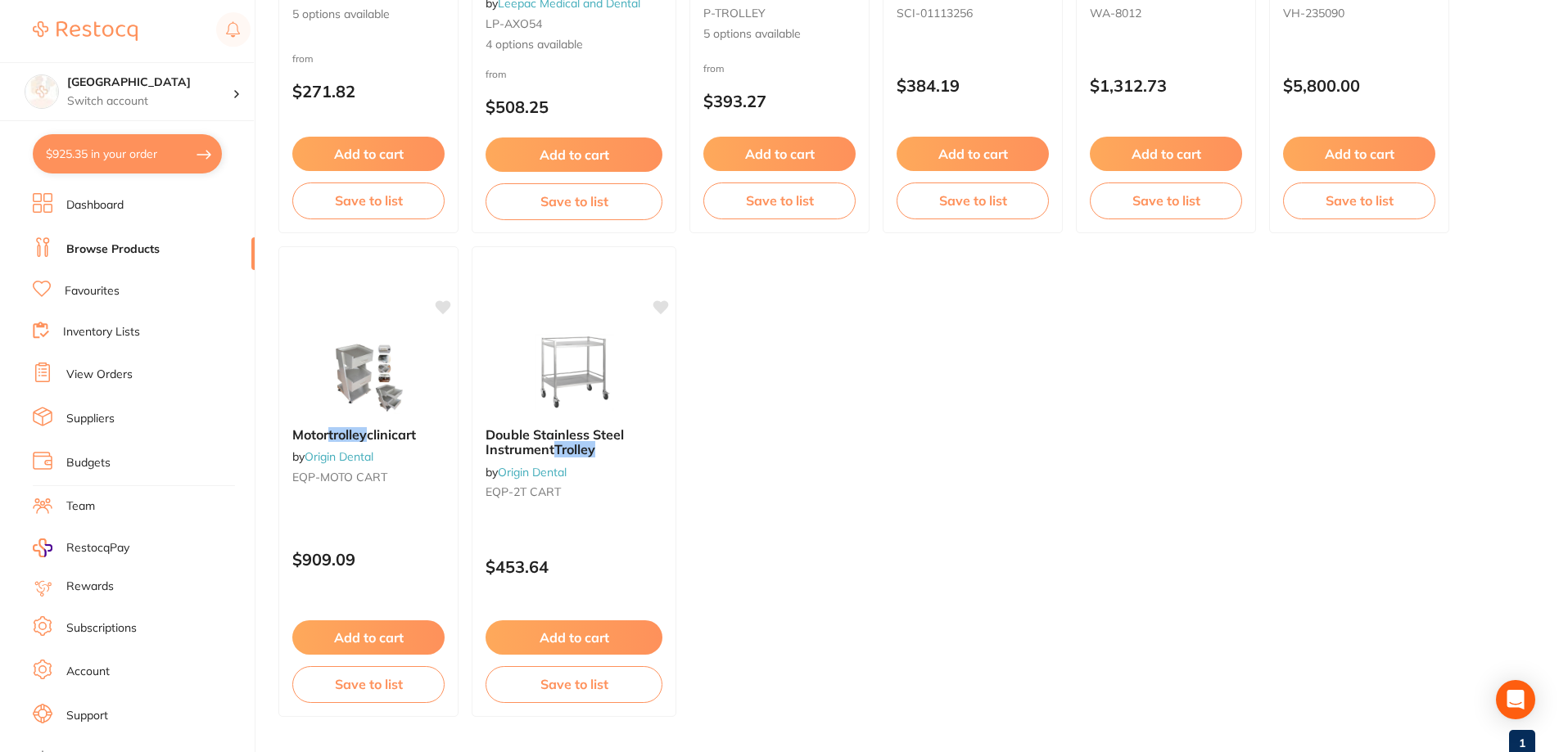
scroll to position [491, 0]
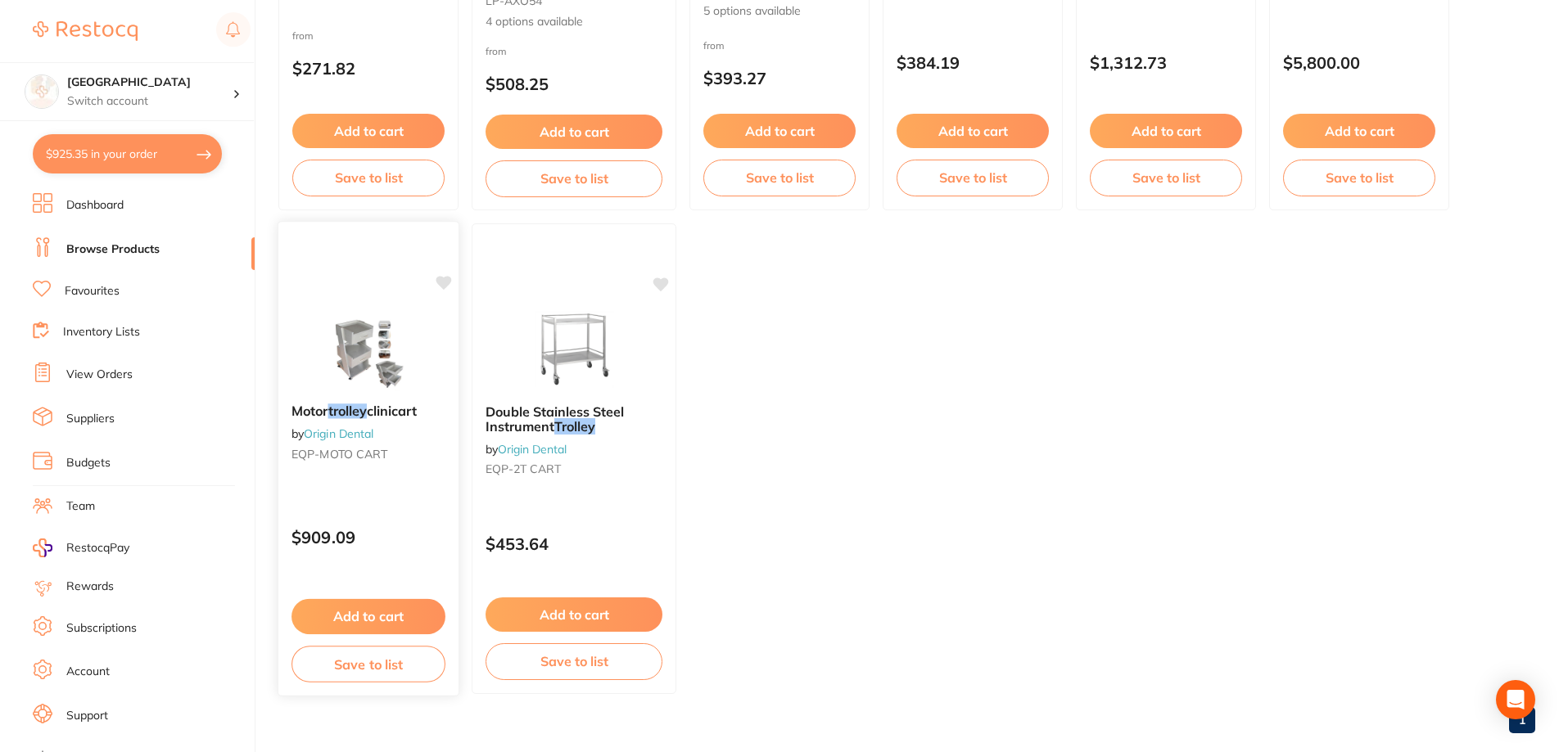
type input "trolley"
click at [397, 371] on img at bounding box center [367, 349] width 107 height 83
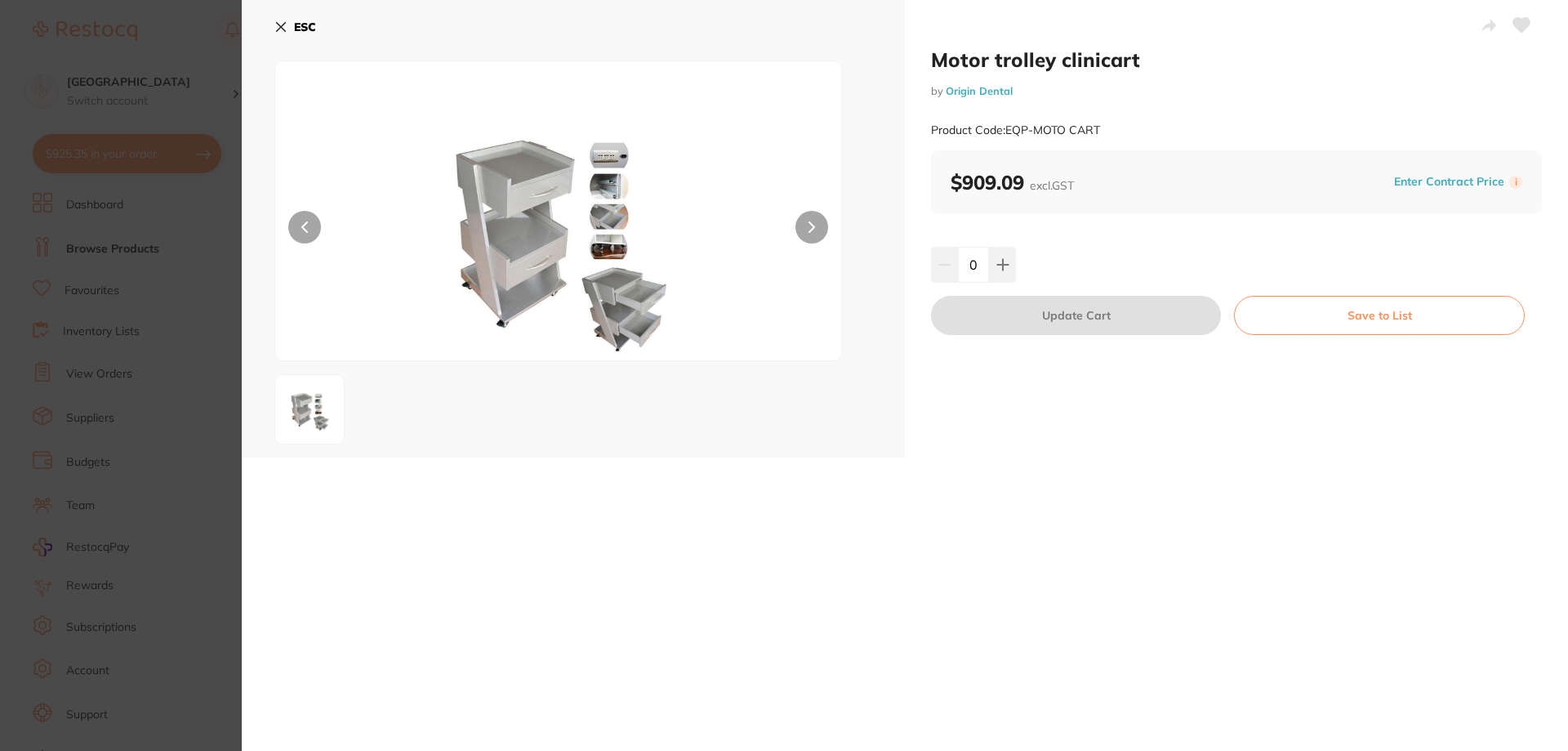
click at [275, 22] on icon at bounding box center [280, 27] width 13 height 13
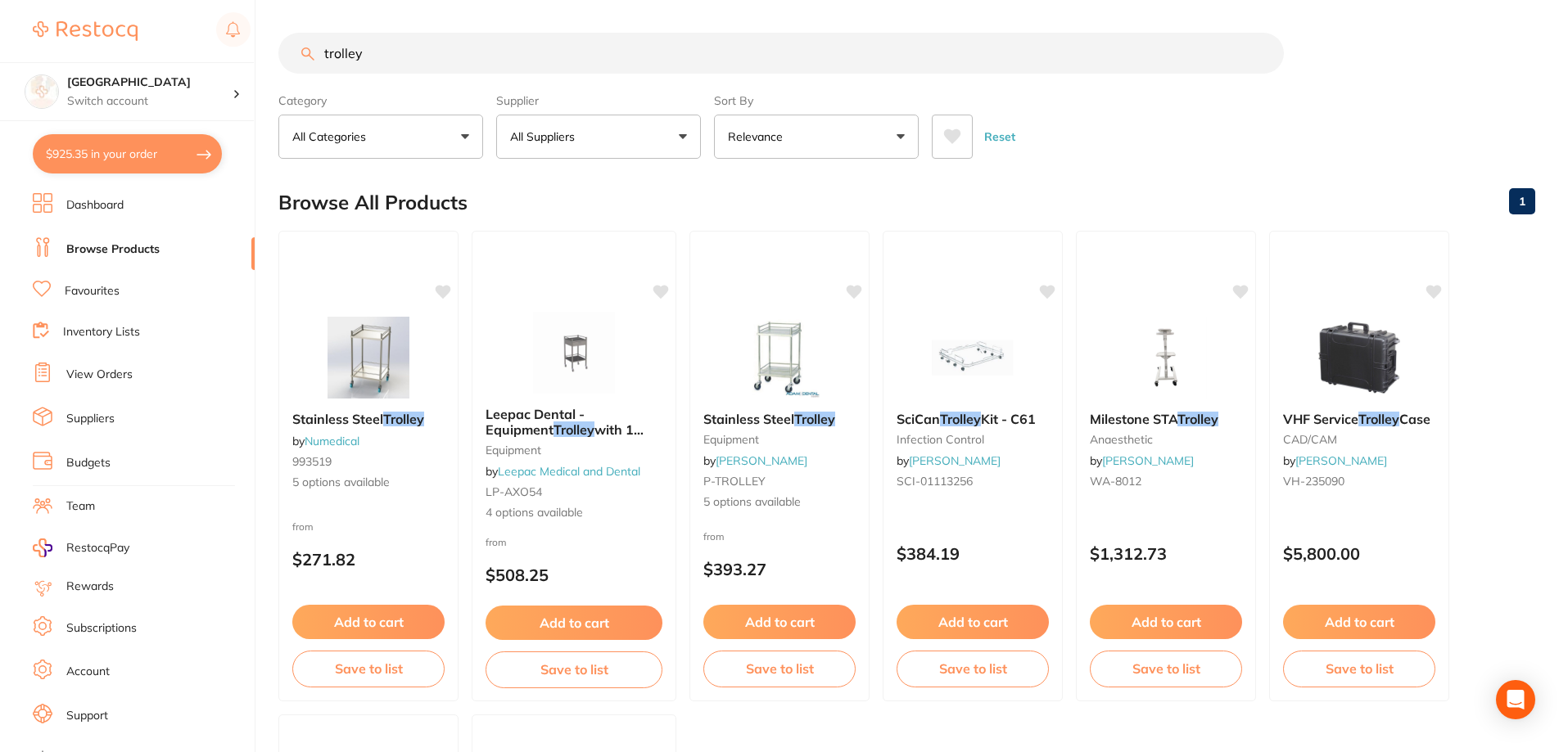
click at [324, 56] on input "trolley" at bounding box center [781, 53] width 1005 height 41
